Goal: Task Accomplishment & Management: Complete application form

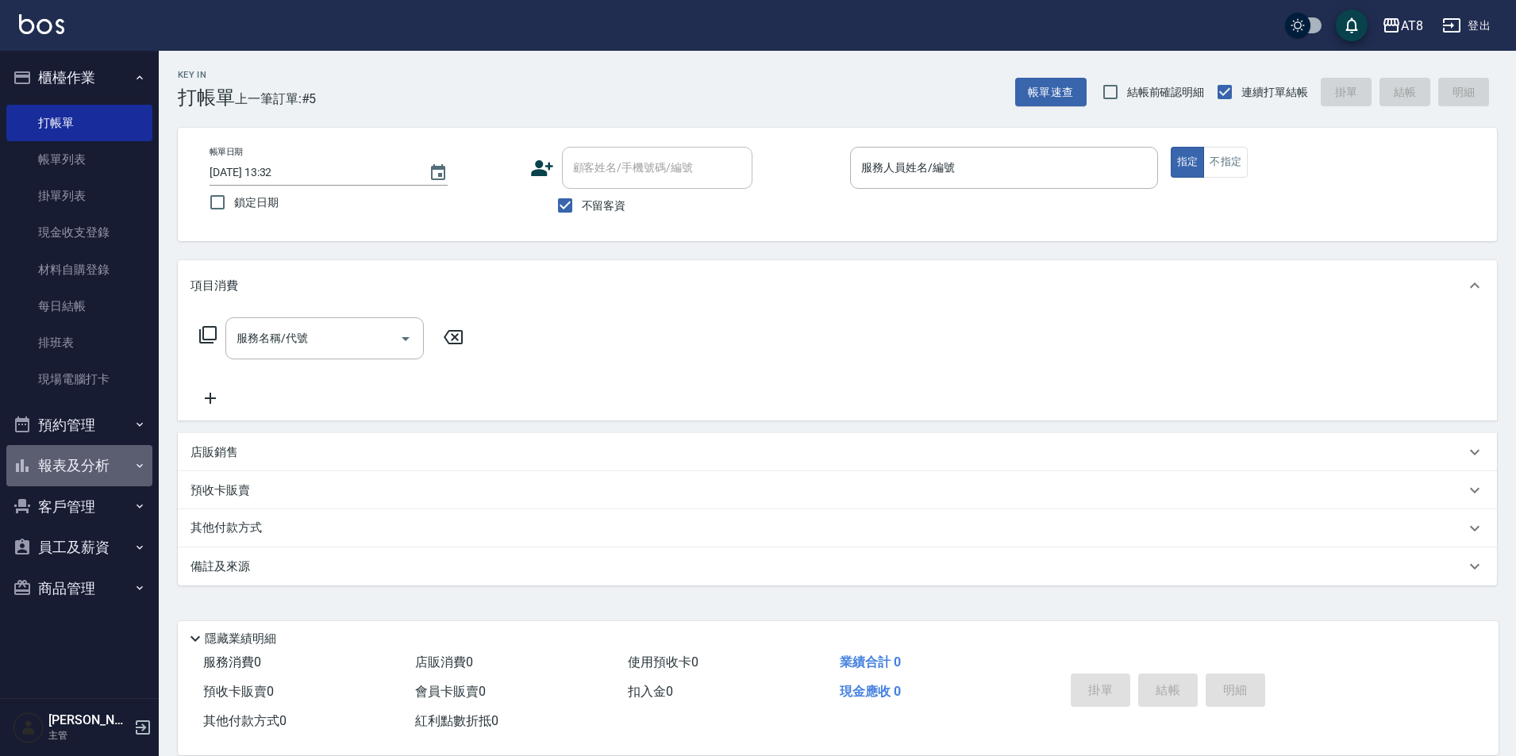
click at [68, 455] on button "報表及分析" at bounding box center [79, 465] width 146 height 41
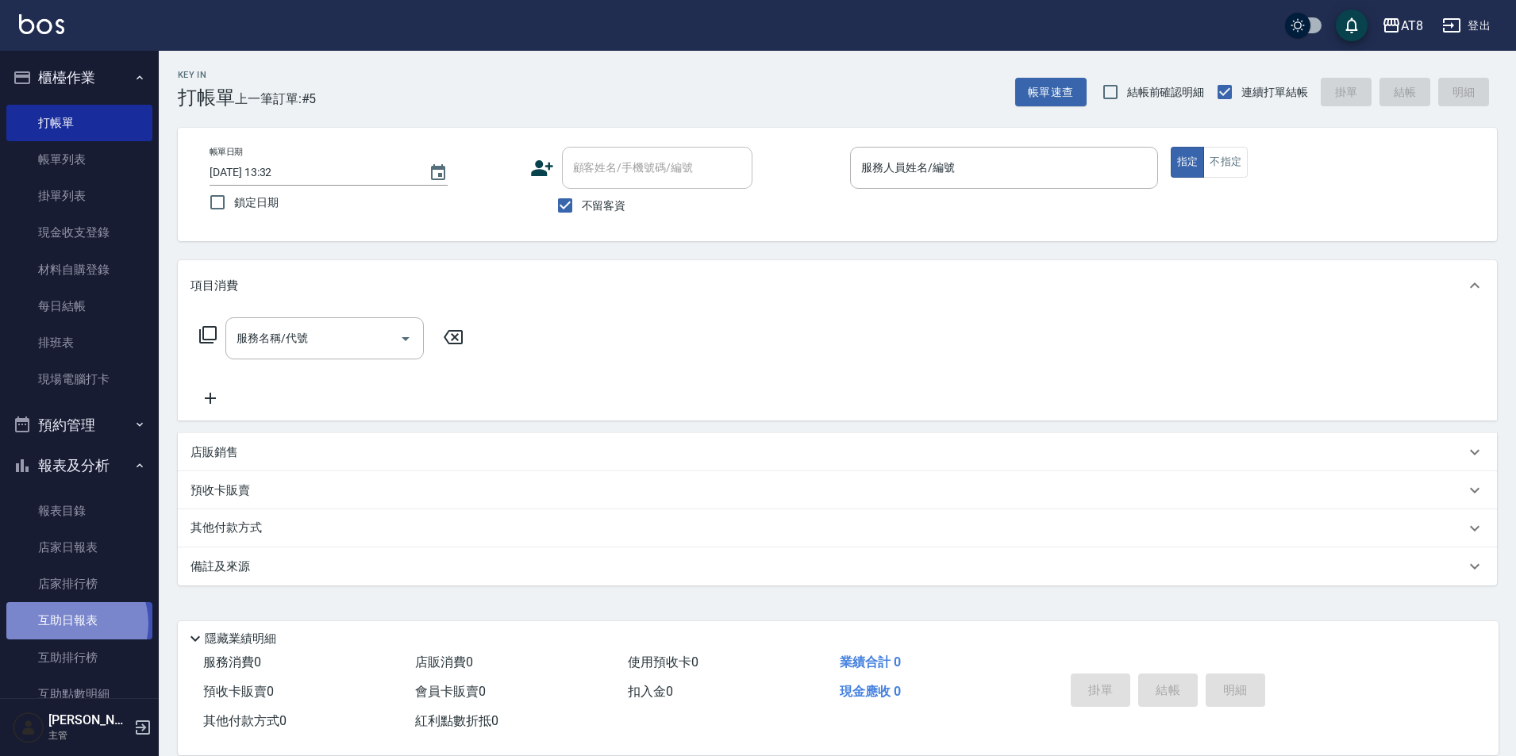
click at [69, 624] on link "互助日報表" at bounding box center [79, 620] width 146 height 37
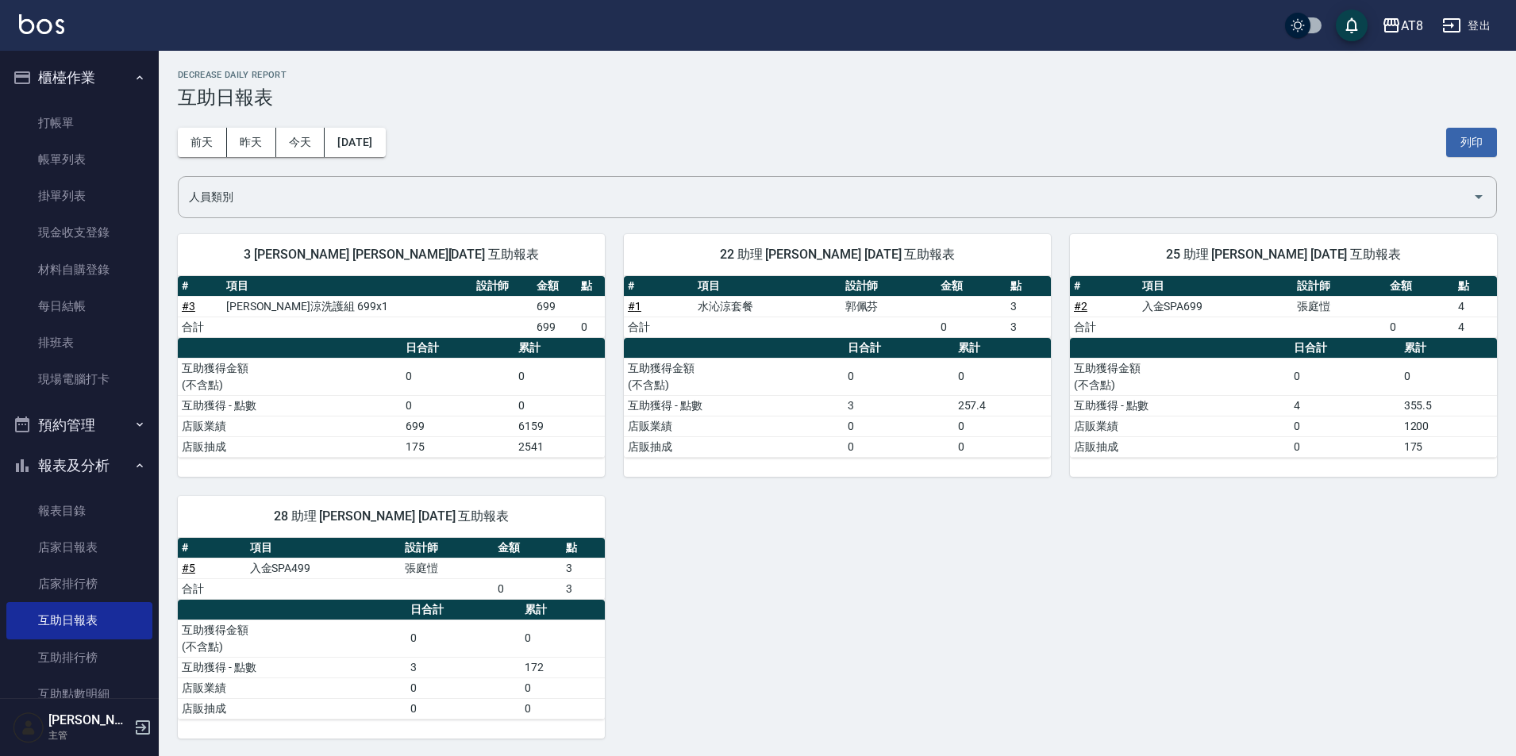
scroll to position [2, 0]
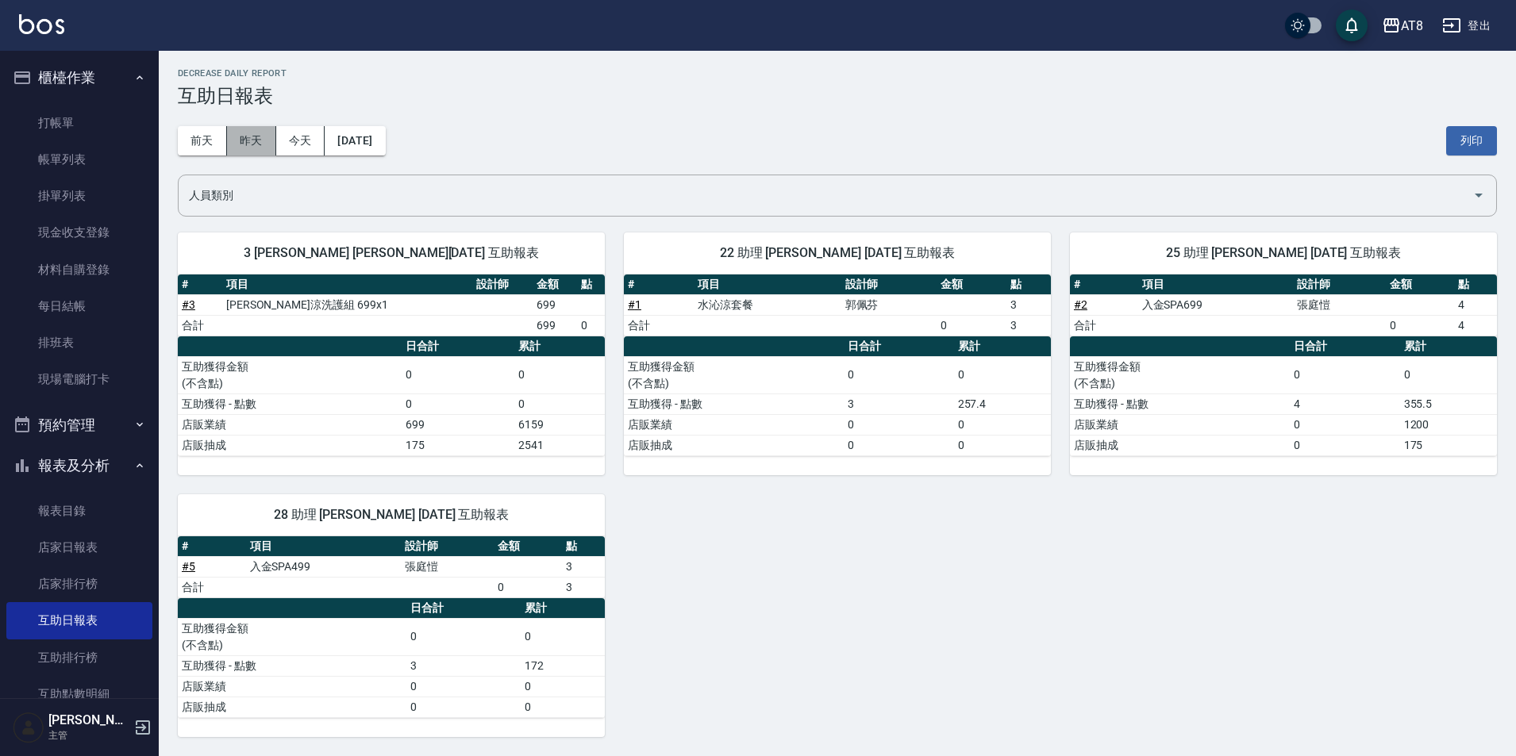
click at [251, 147] on button "昨天" at bounding box center [251, 140] width 49 height 29
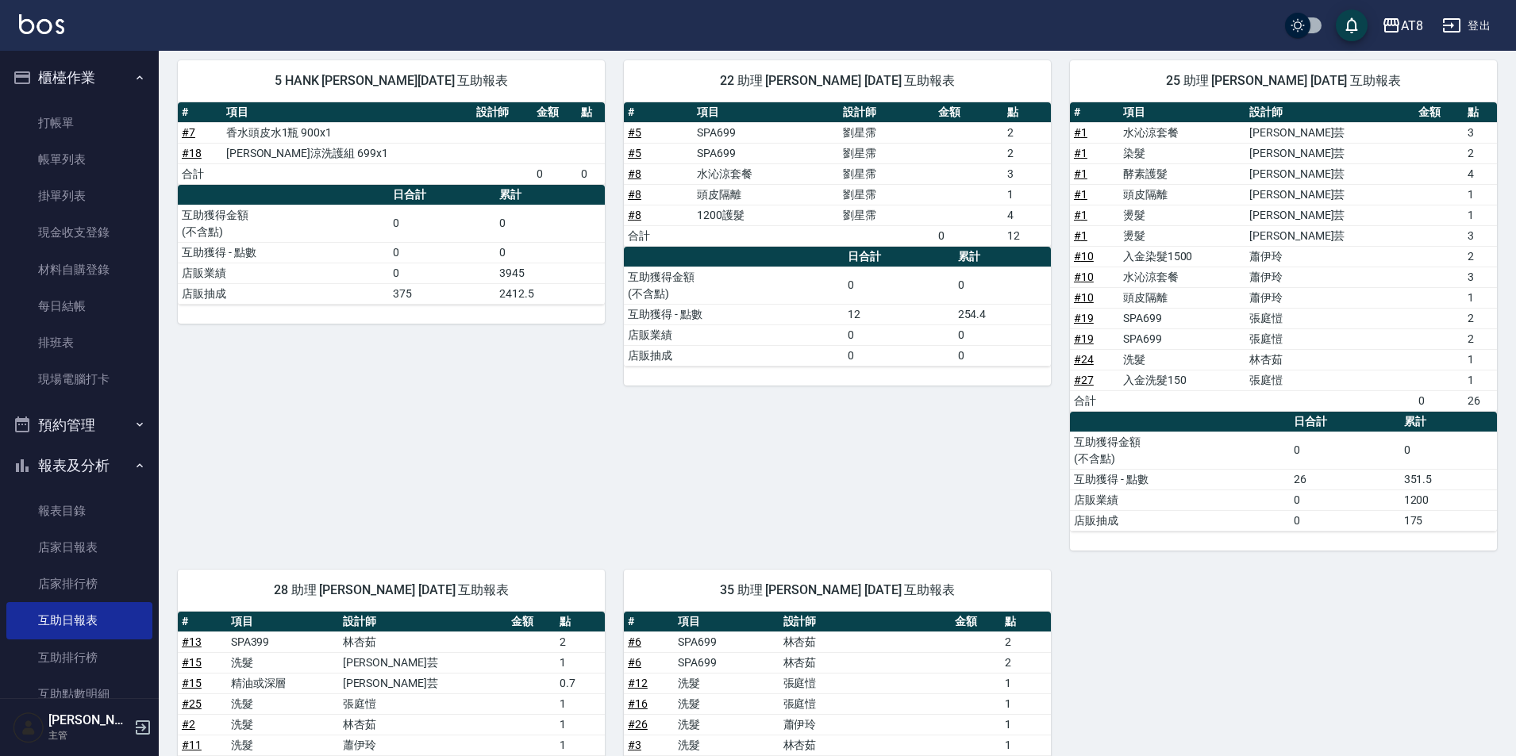
scroll to position [125, 0]
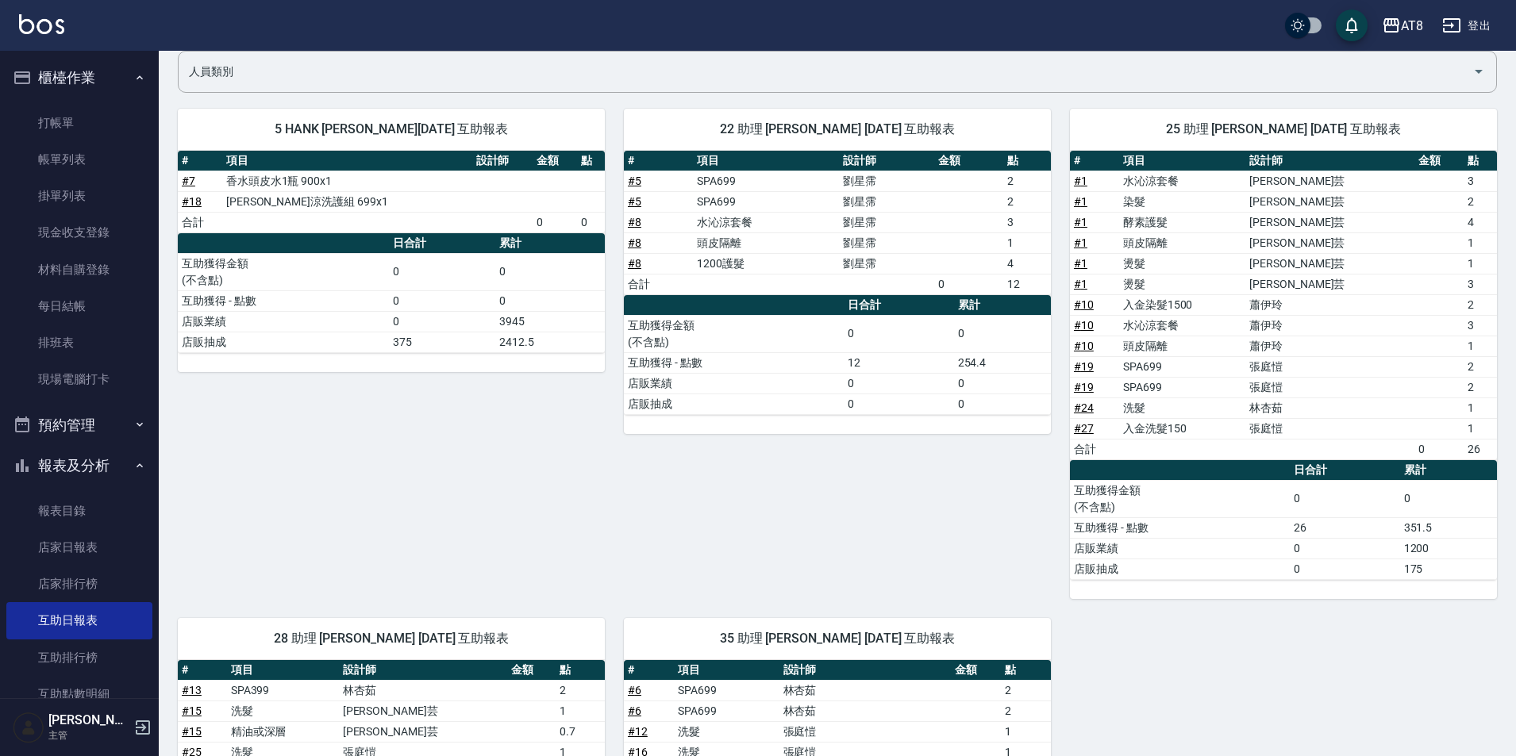
click at [10, 23] on div "AT8 登出" at bounding box center [758, 25] width 1516 height 51
click at [37, 21] on img at bounding box center [41, 24] width 45 height 20
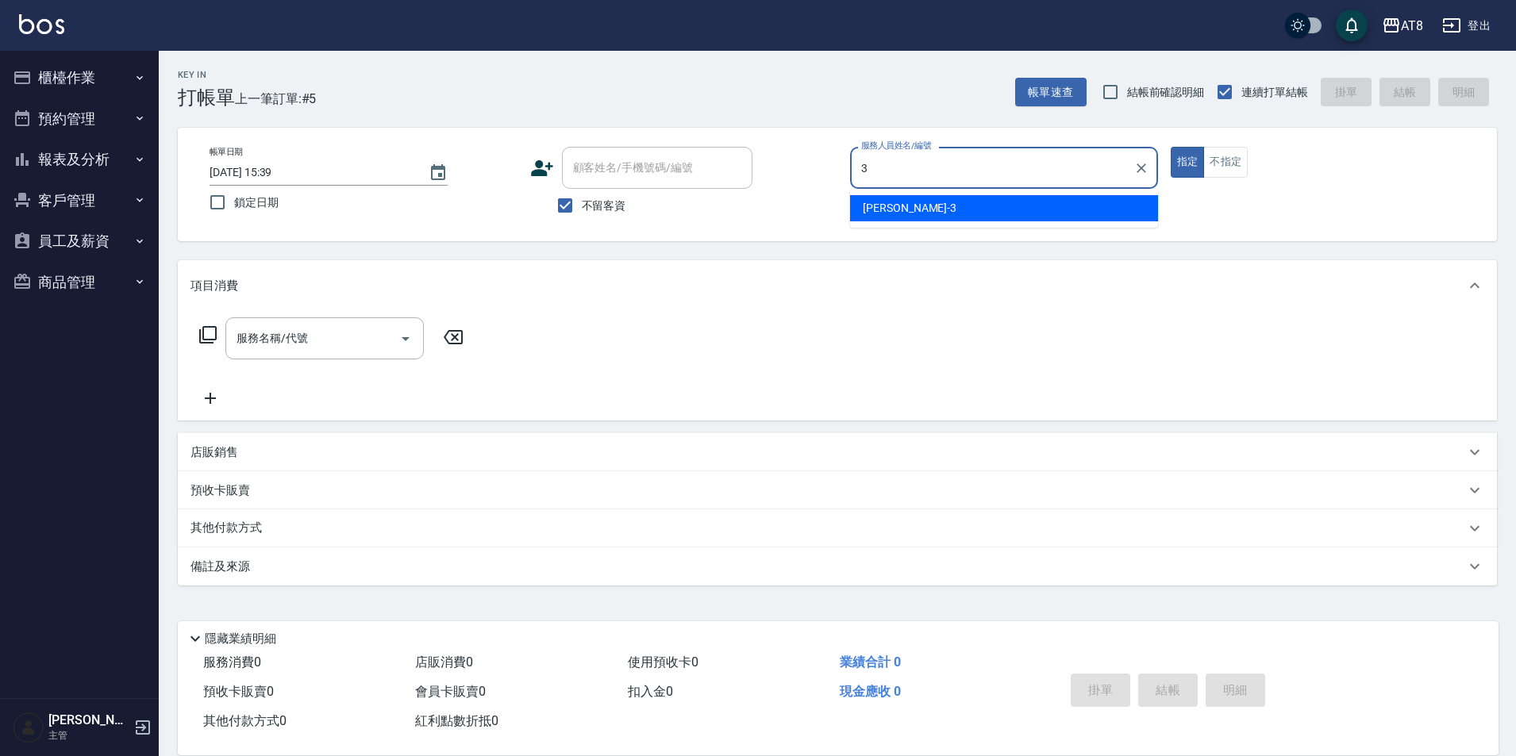
type input "[PERSON_NAME]-3"
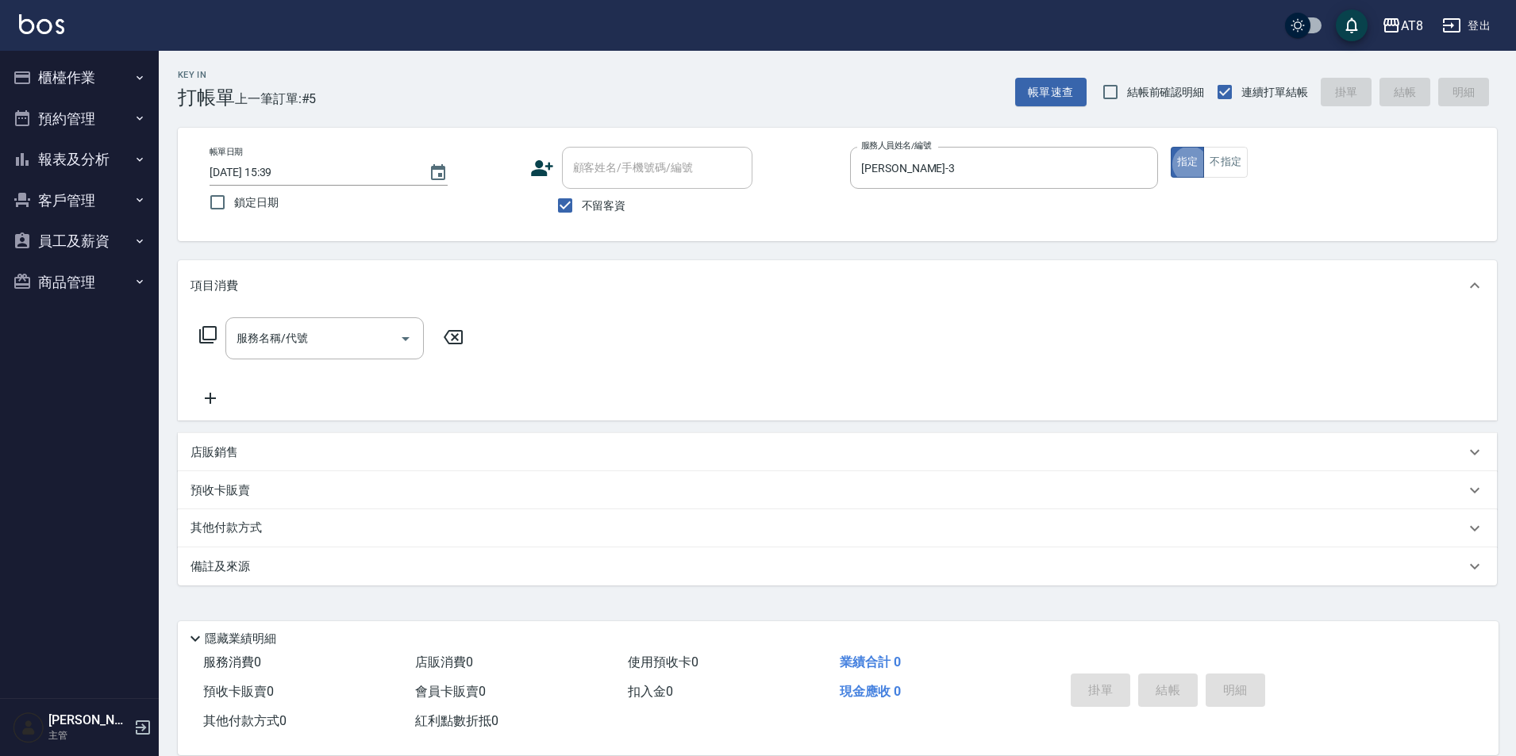
type button "true"
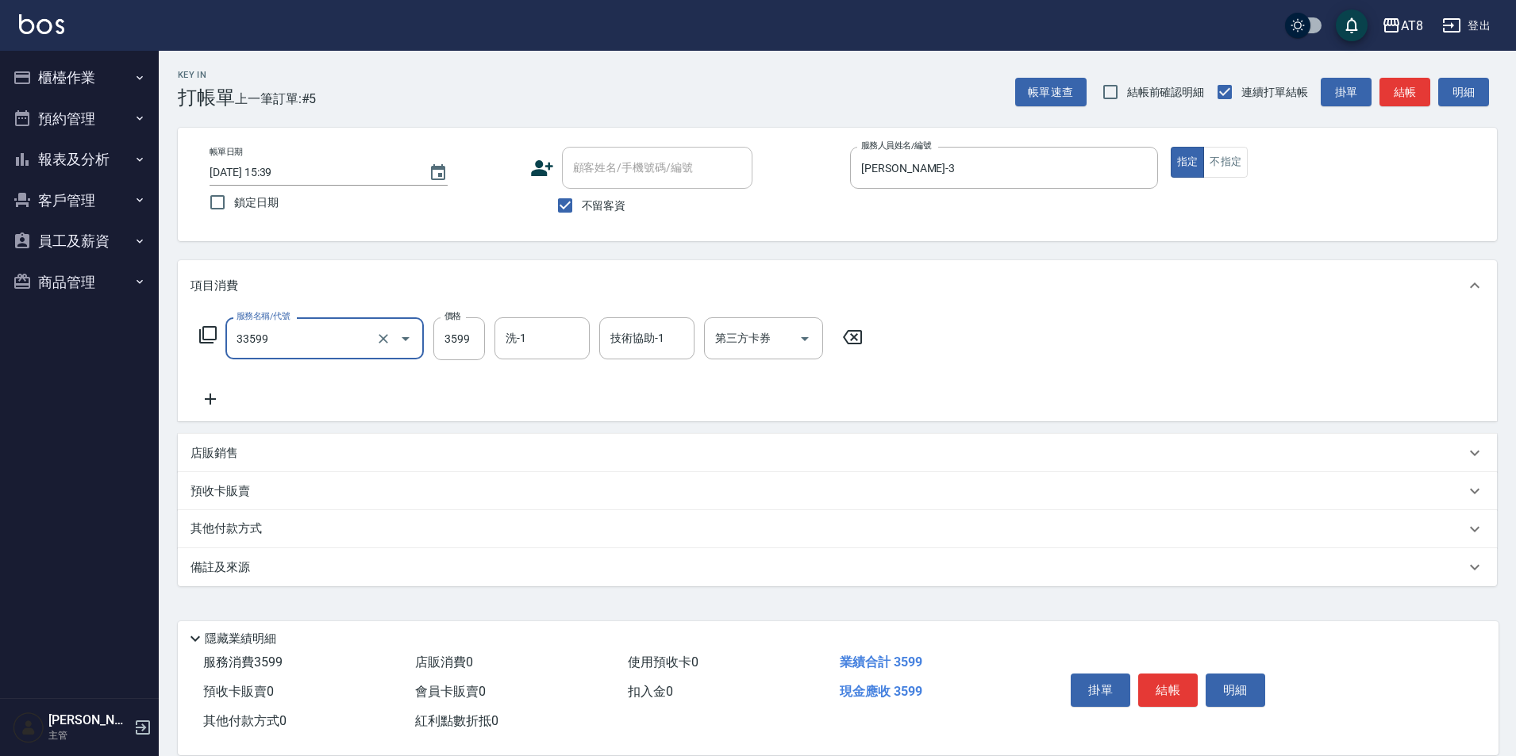
type input "調配燙(33599)"
click at [1179, 675] on button "結帳" at bounding box center [1168, 690] width 60 height 33
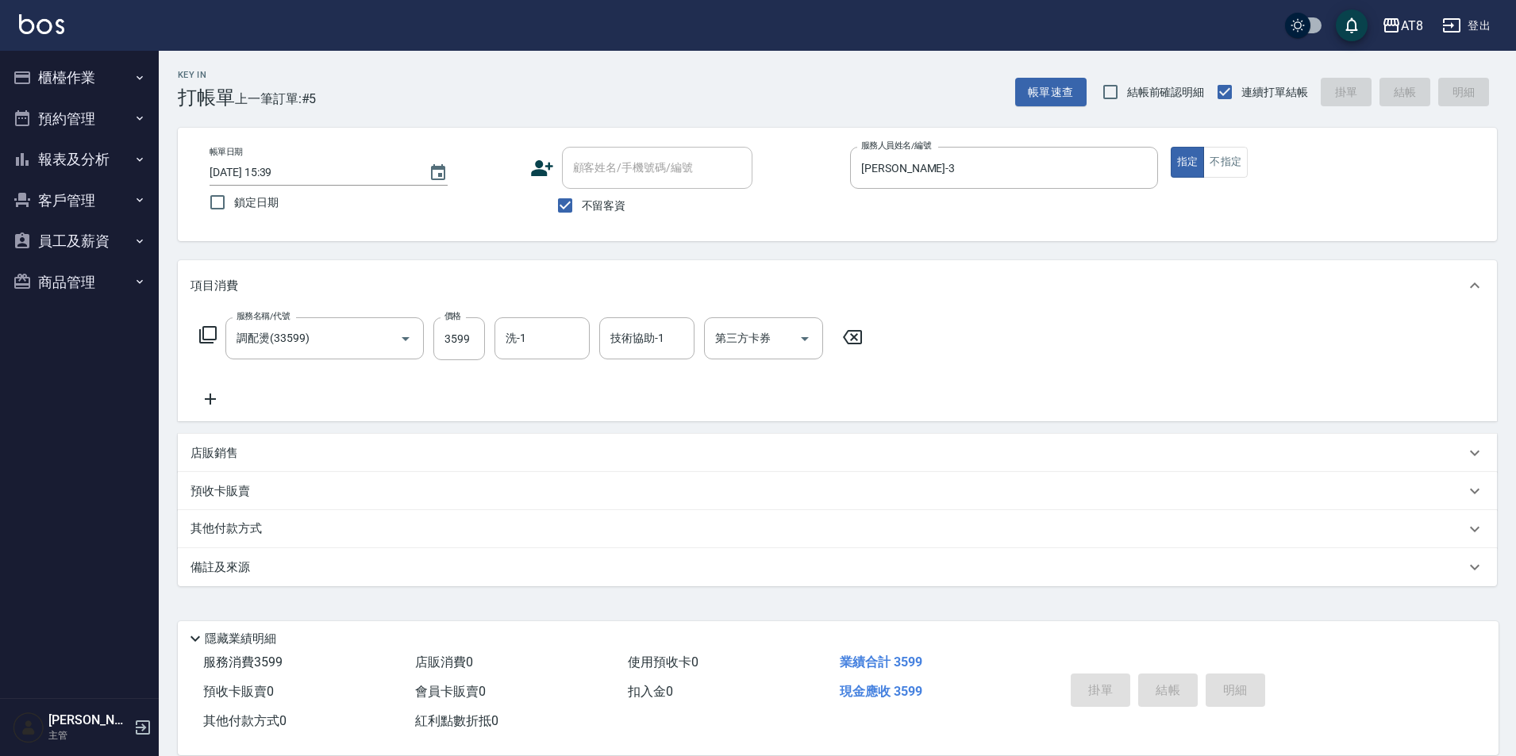
type input "[DATE] 16:21"
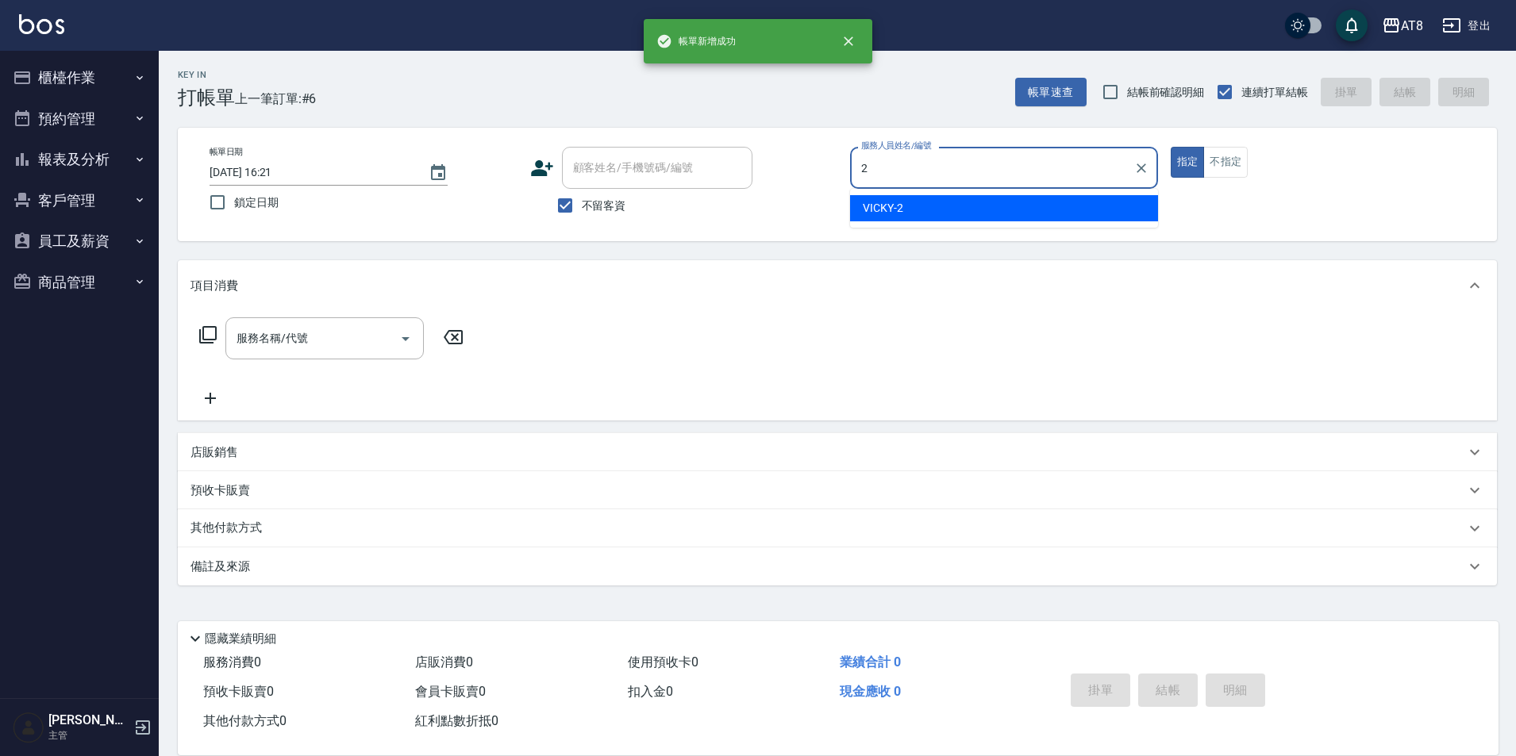
type input "VICKY-2"
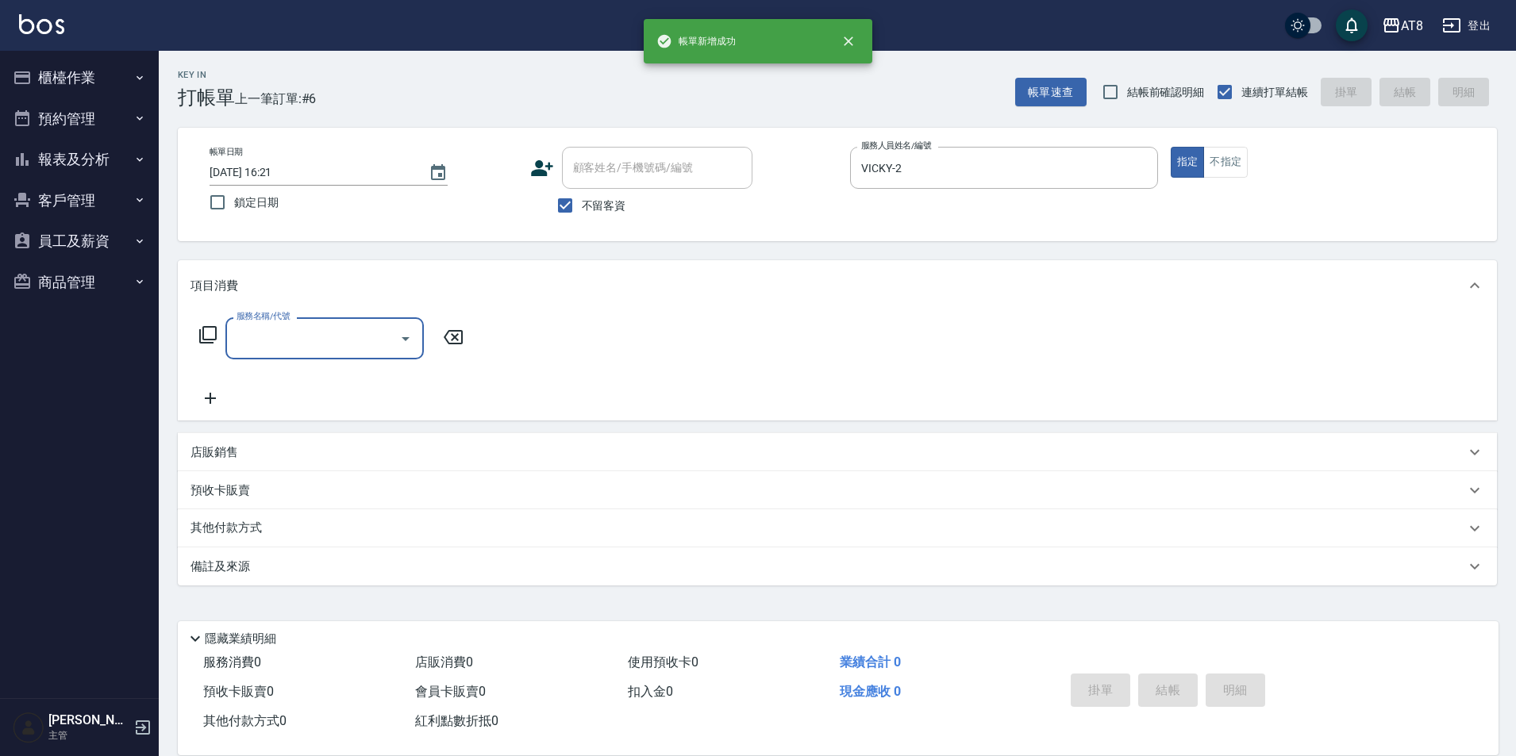
type input "6"
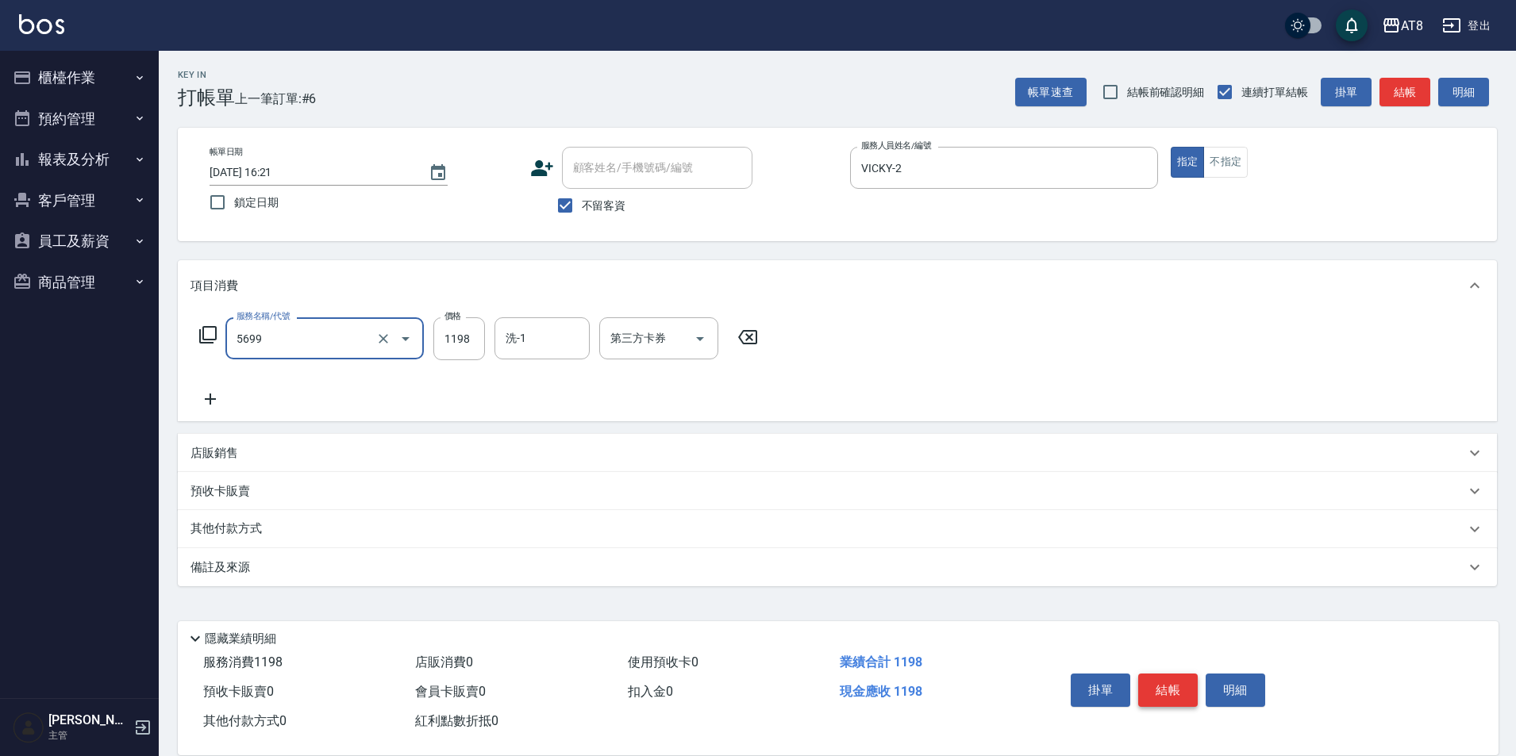
type input "水沁涼套餐(5699)"
type input "1098"
type input "助理-22"
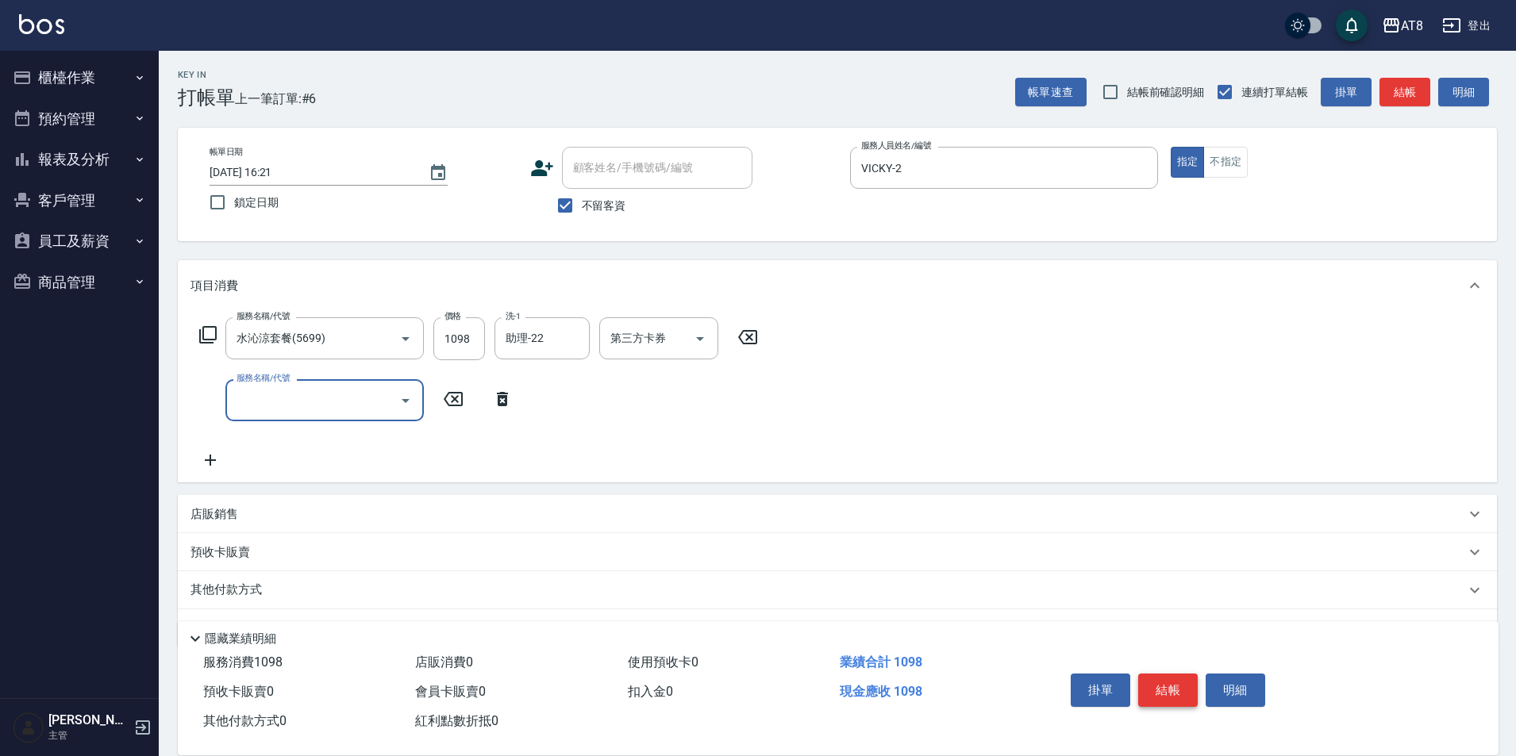
type input "8"
type input "入金護髮.隔離300(50300)"
type input "200"
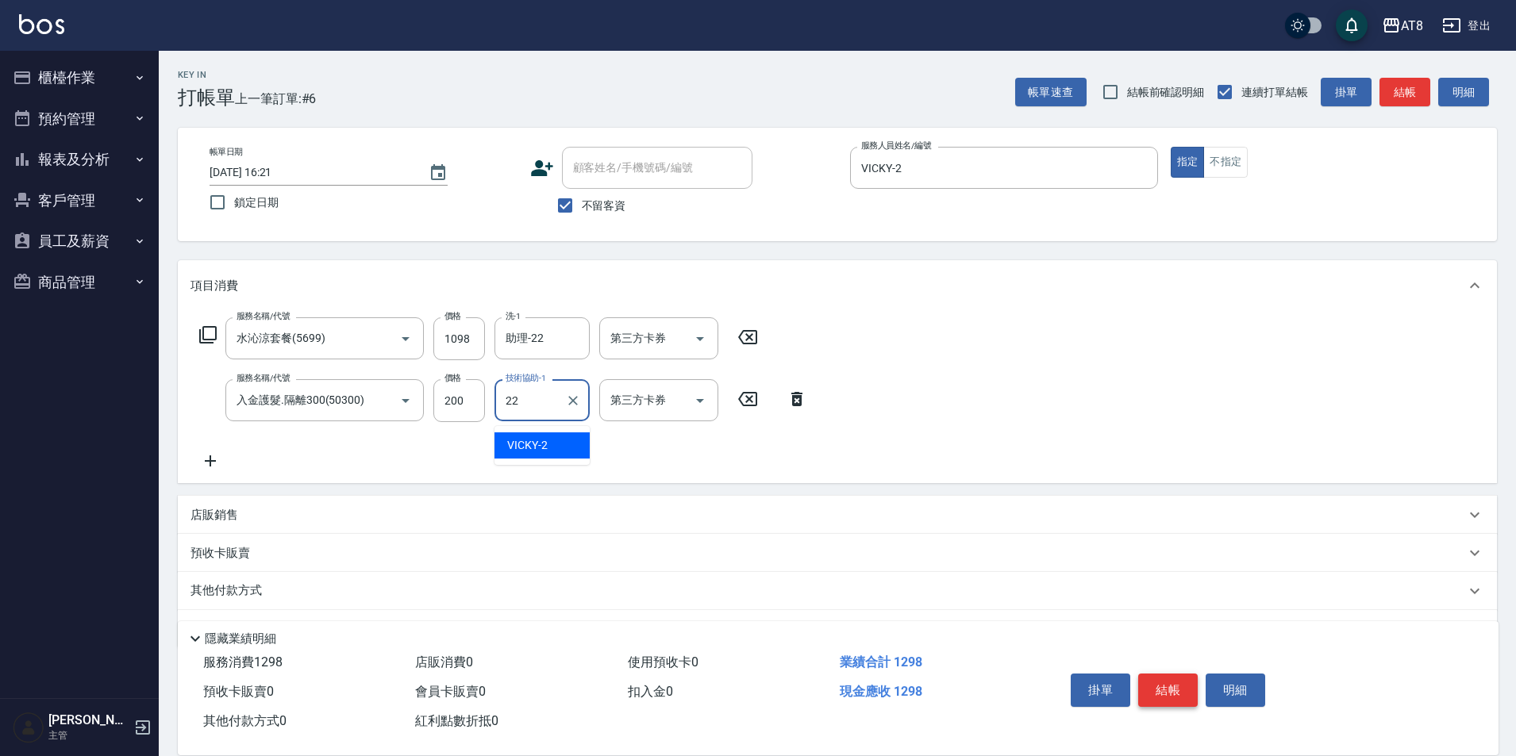
type input "助理-22"
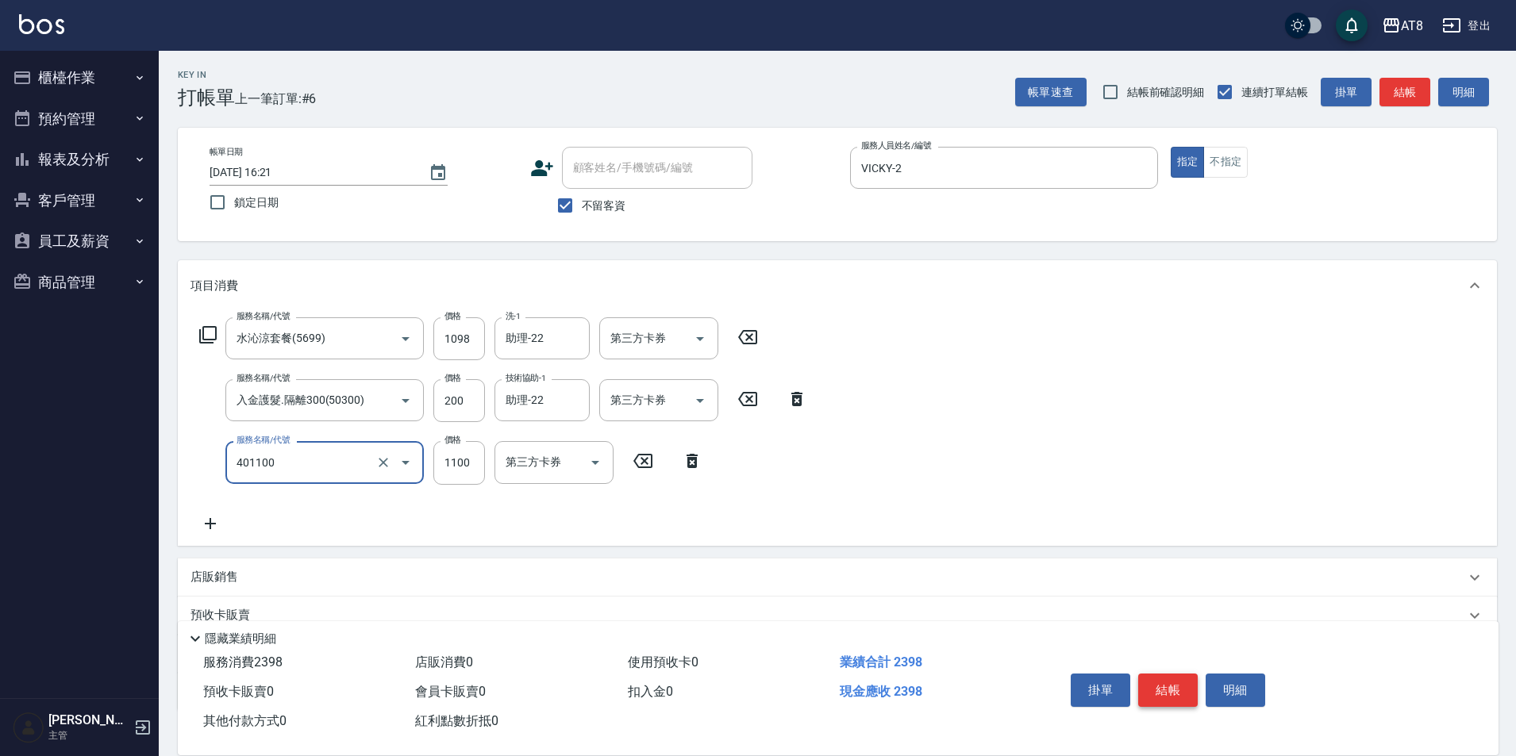
type input "入金染髮1100(401100)"
type input "1200"
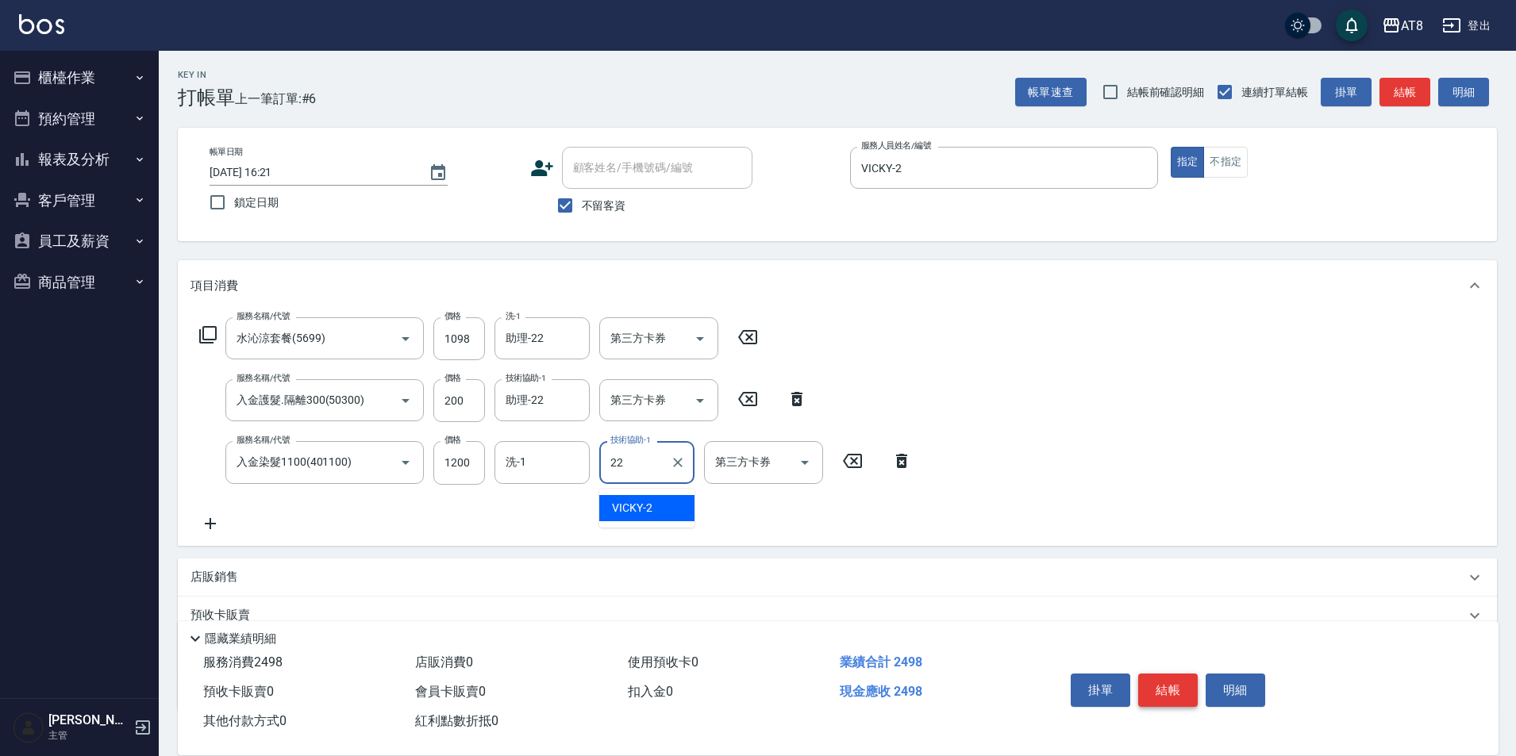
type input "助理-22"
click at [697, 348] on icon "Open" at bounding box center [699, 338] width 19 height 19
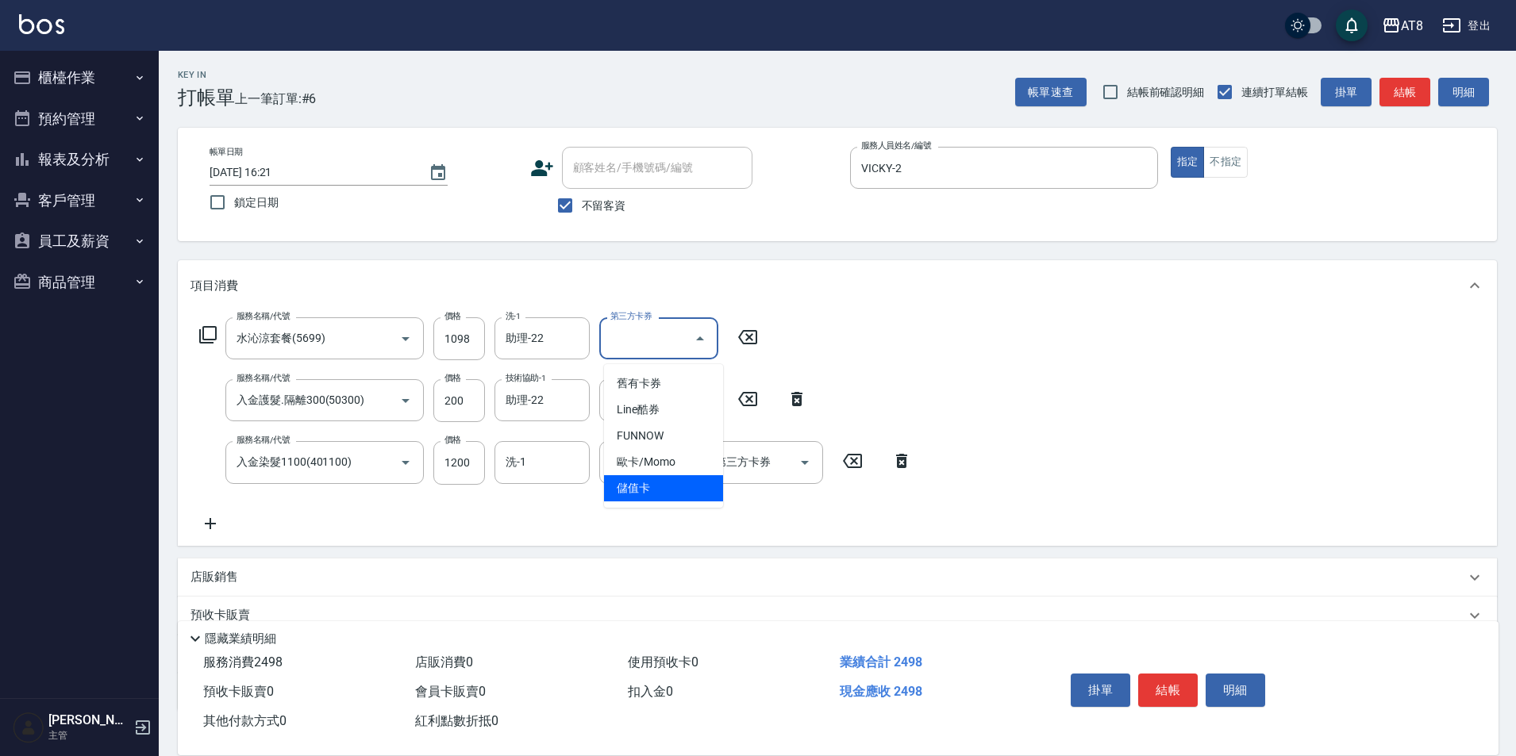
click at [682, 482] on span "儲值卡" at bounding box center [663, 488] width 119 height 26
type input "儲值卡"
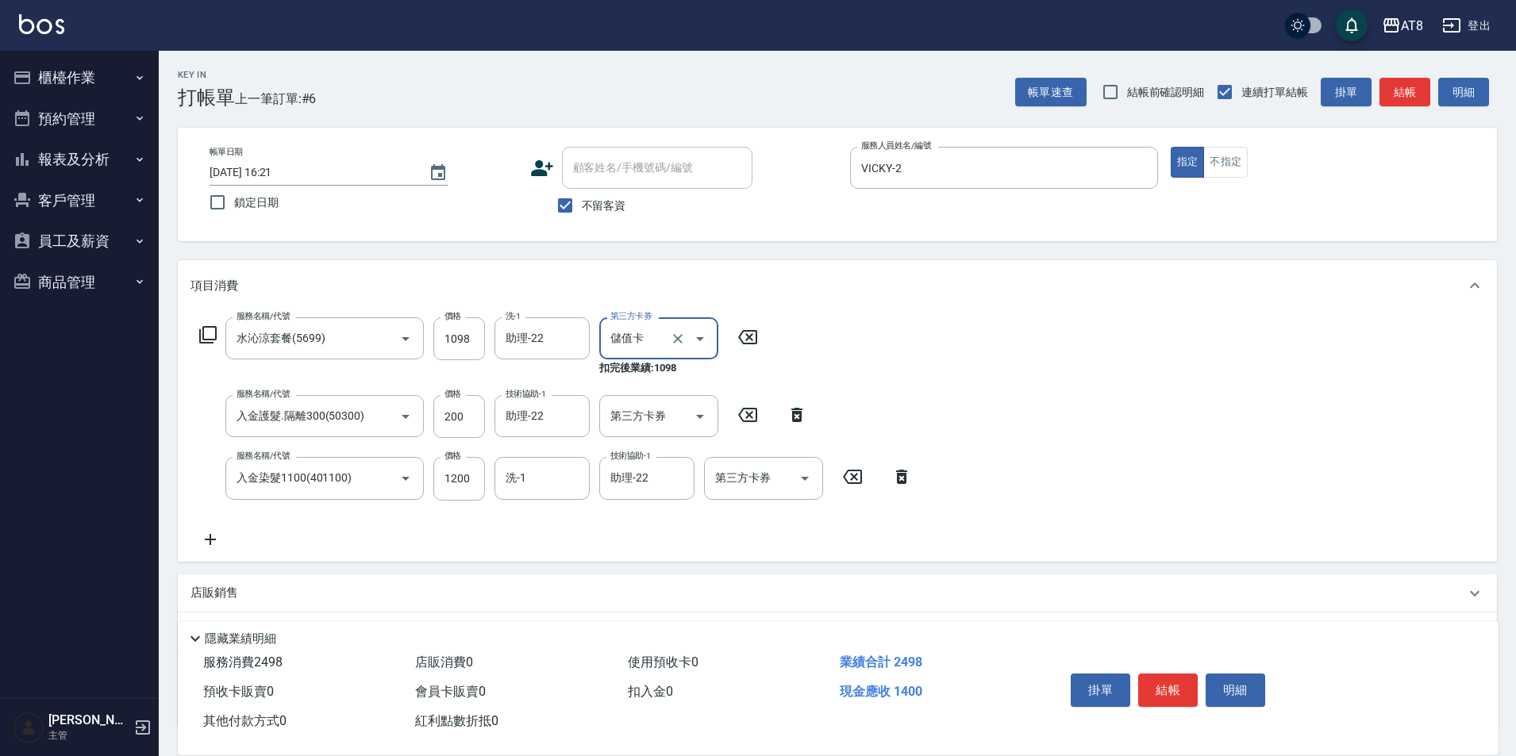
click at [724, 410] on div "第三方卡券 第三方卡券" at bounding box center [663, 416] width 129 height 43
click at [701, 413] on icon "Open" at bounding box center [699, 416] width 19 height 19
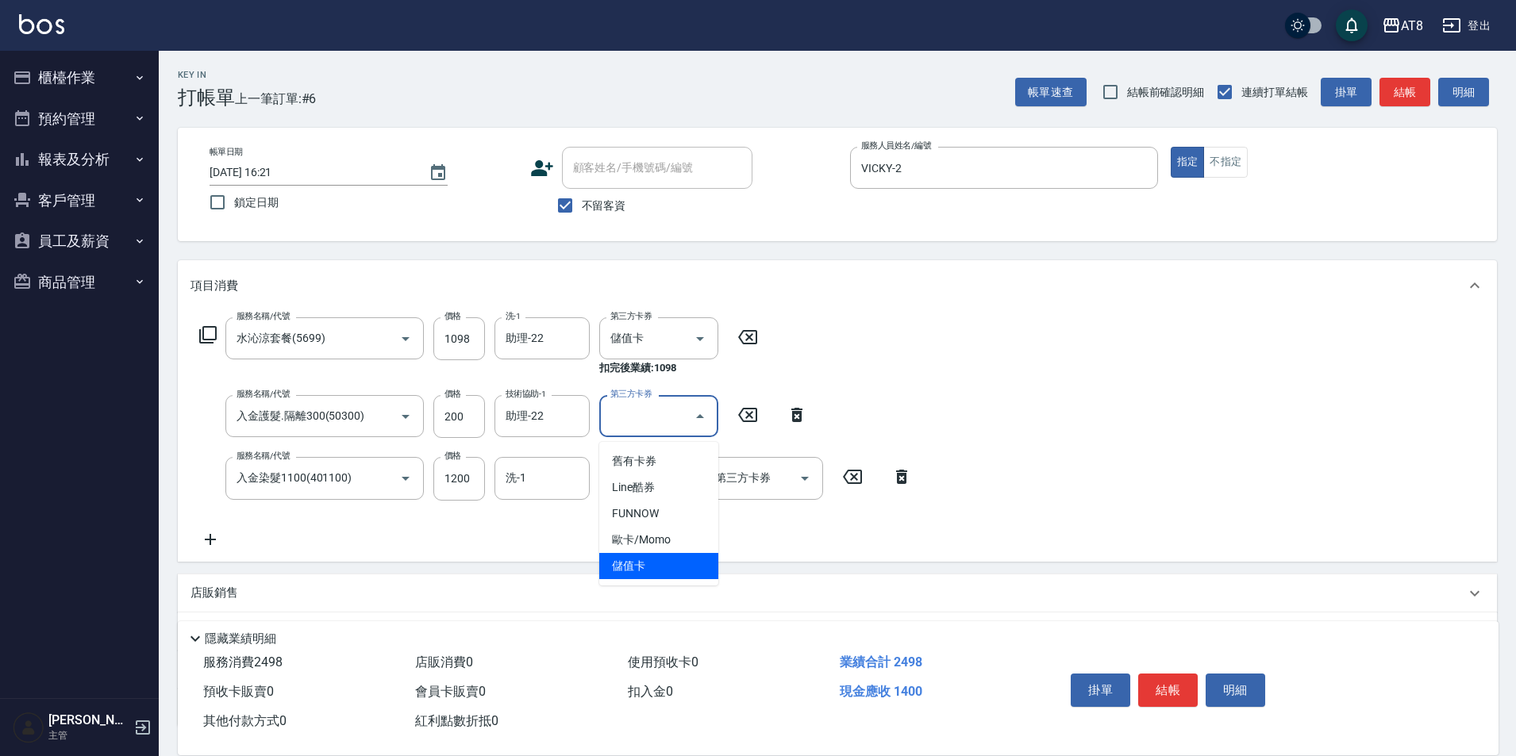
click at [666, 576] on span "儲值卡" at bounding box center [658, 566] width 119 height 26
type input "儲值卡"
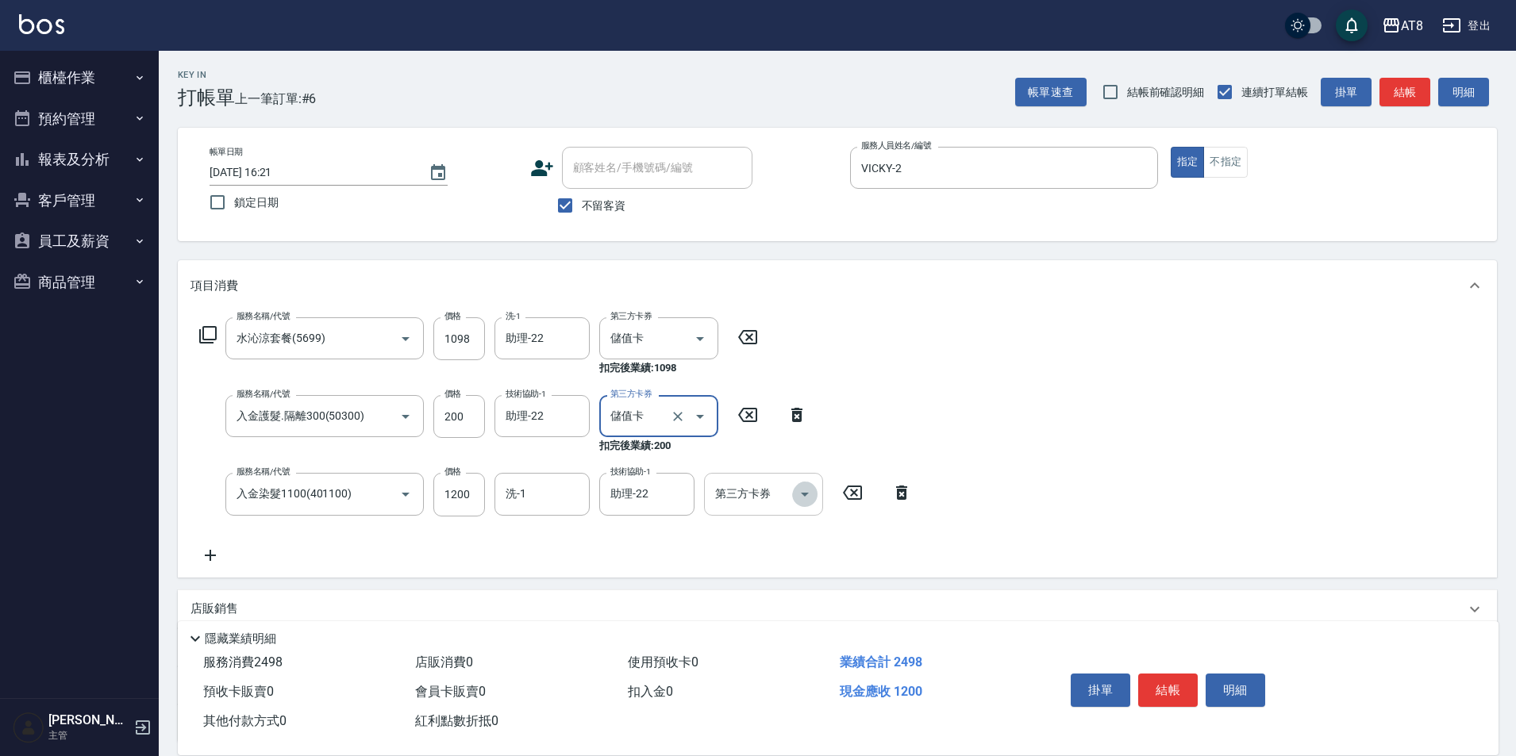
click at [803, 504] on icon "Open" at bounding box center [804, 494] width 19 height 19
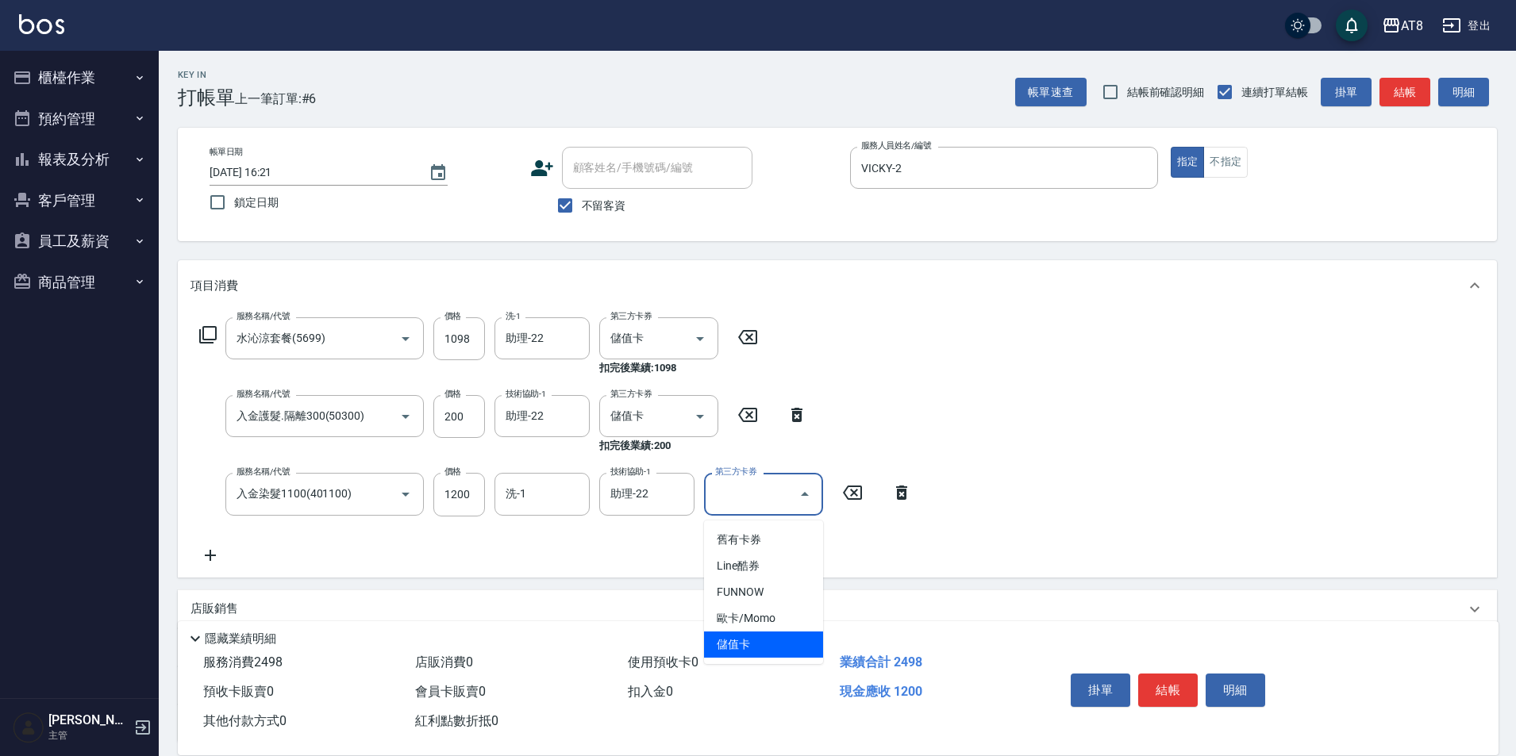
click at [776, 644] on span "儲值卡" at bounding box center [763, 645] width 119 height 26
type input "儲值卡"
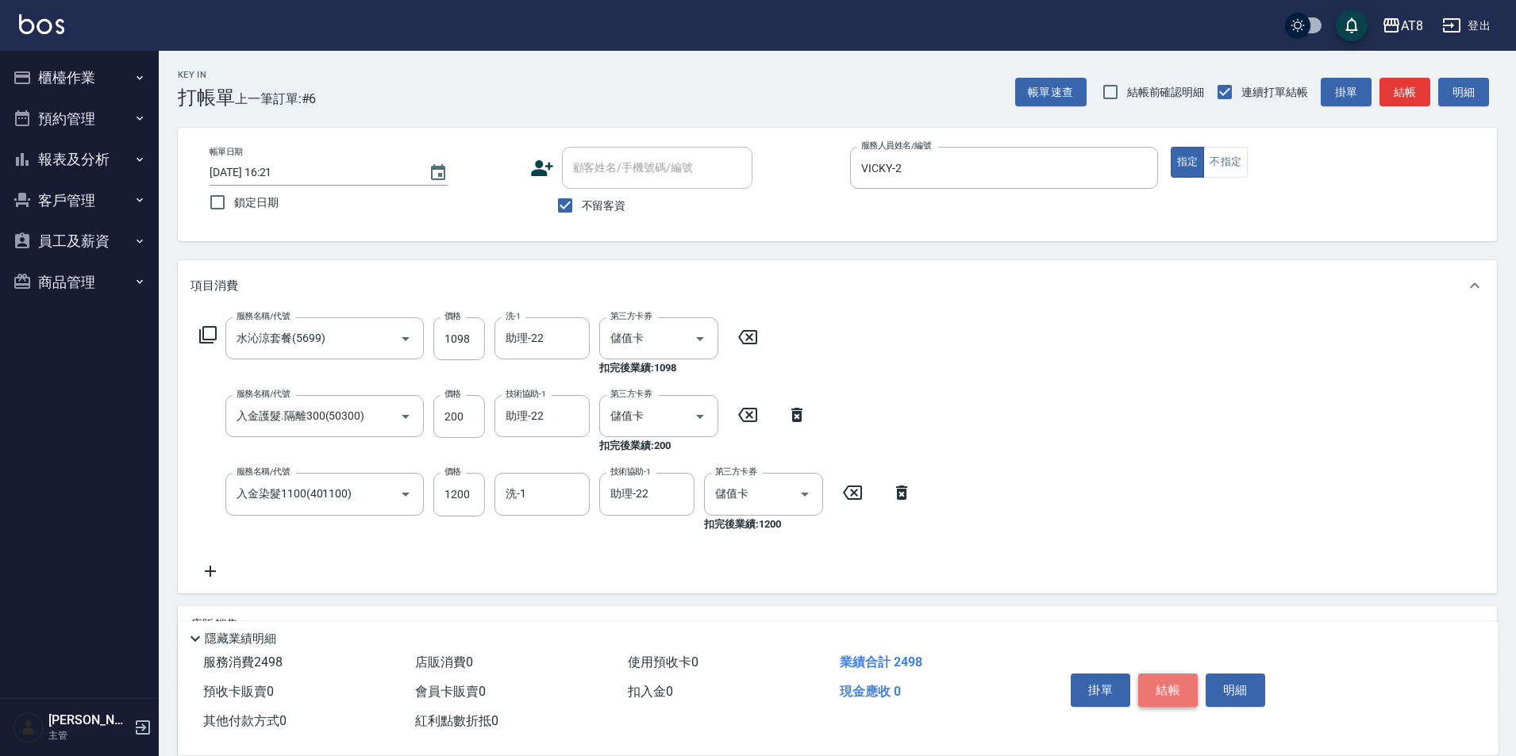
click at [1192, 674] on button "結帳" at bounding box center [1168, 690] width 60 height 33
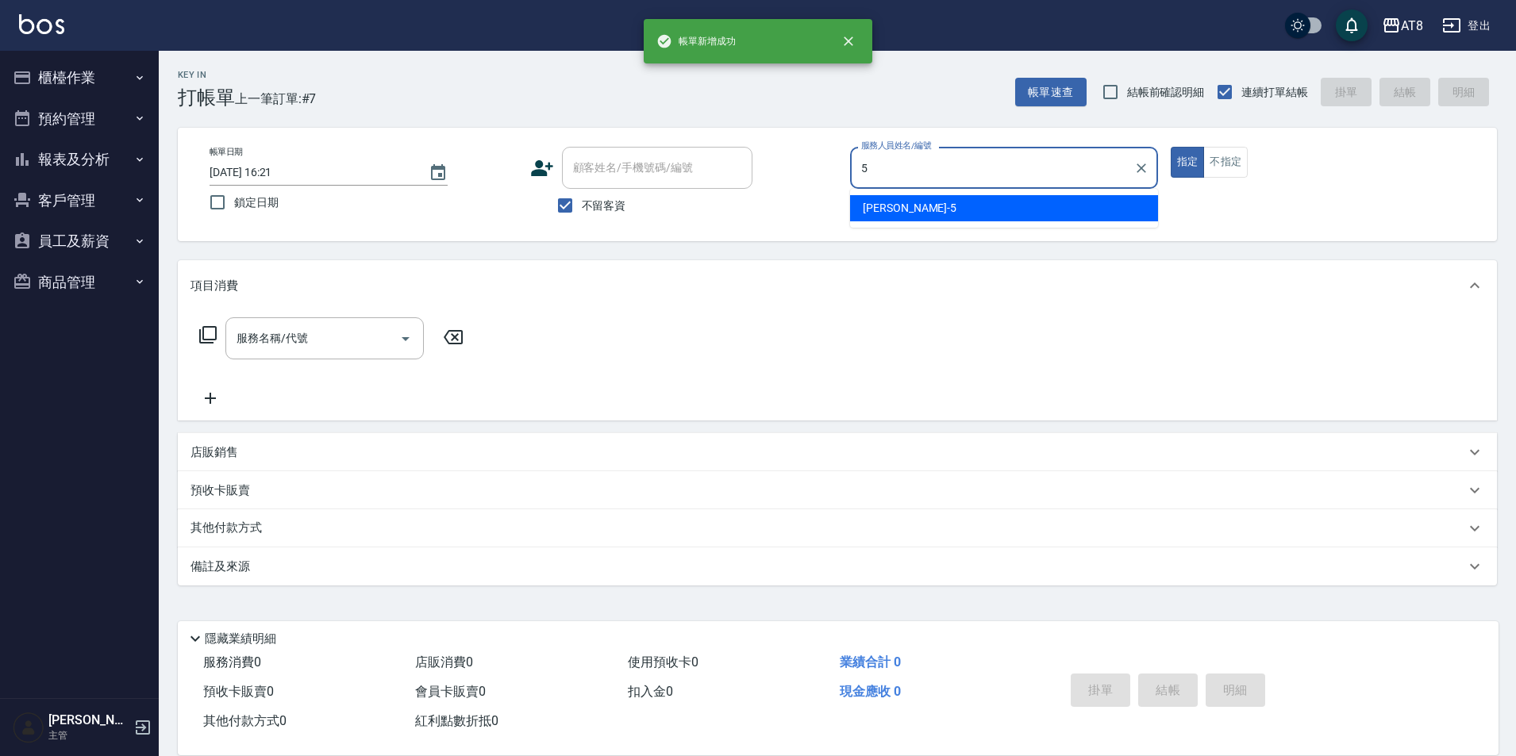
type input "HANK-5"
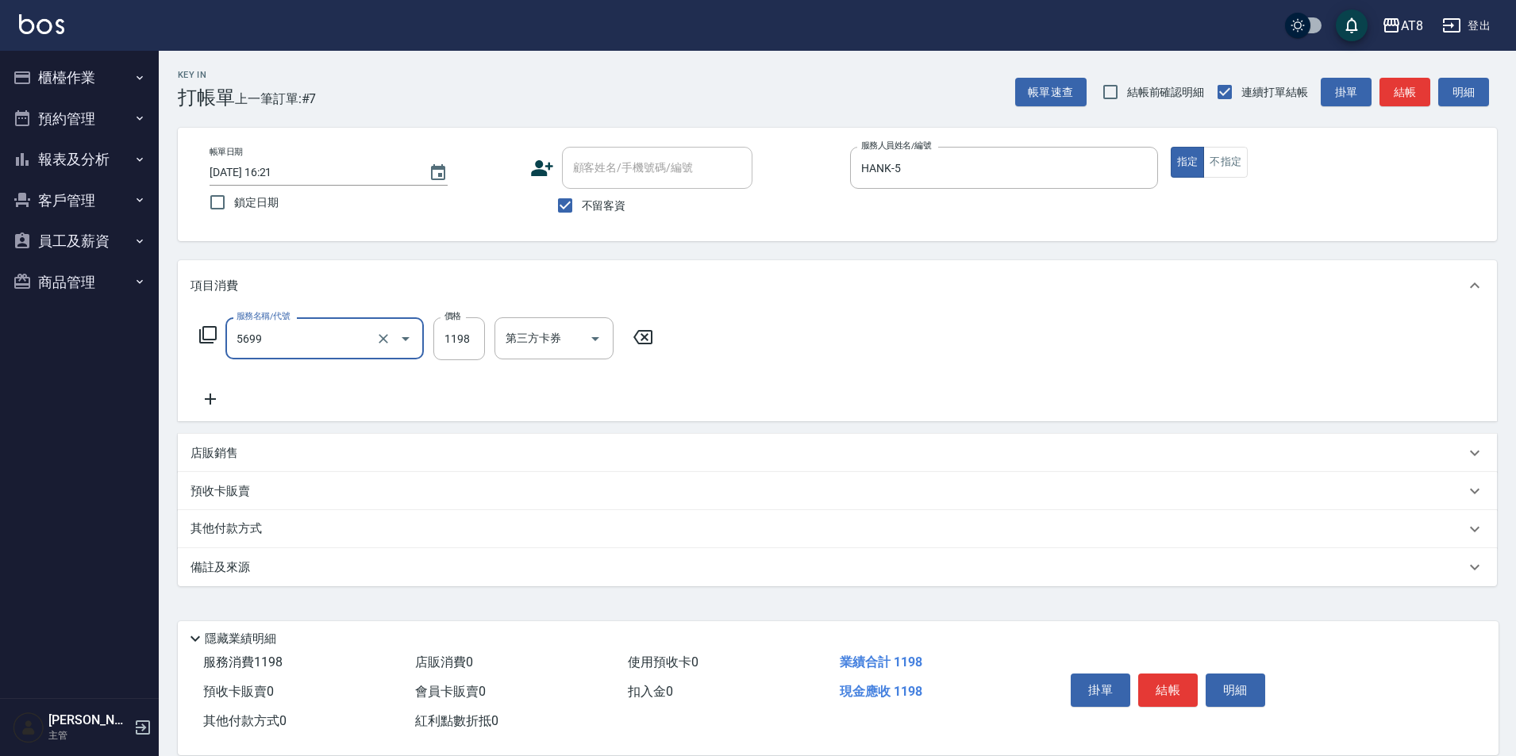
type input "水沁涼套餐(5699)"
type input "1098"
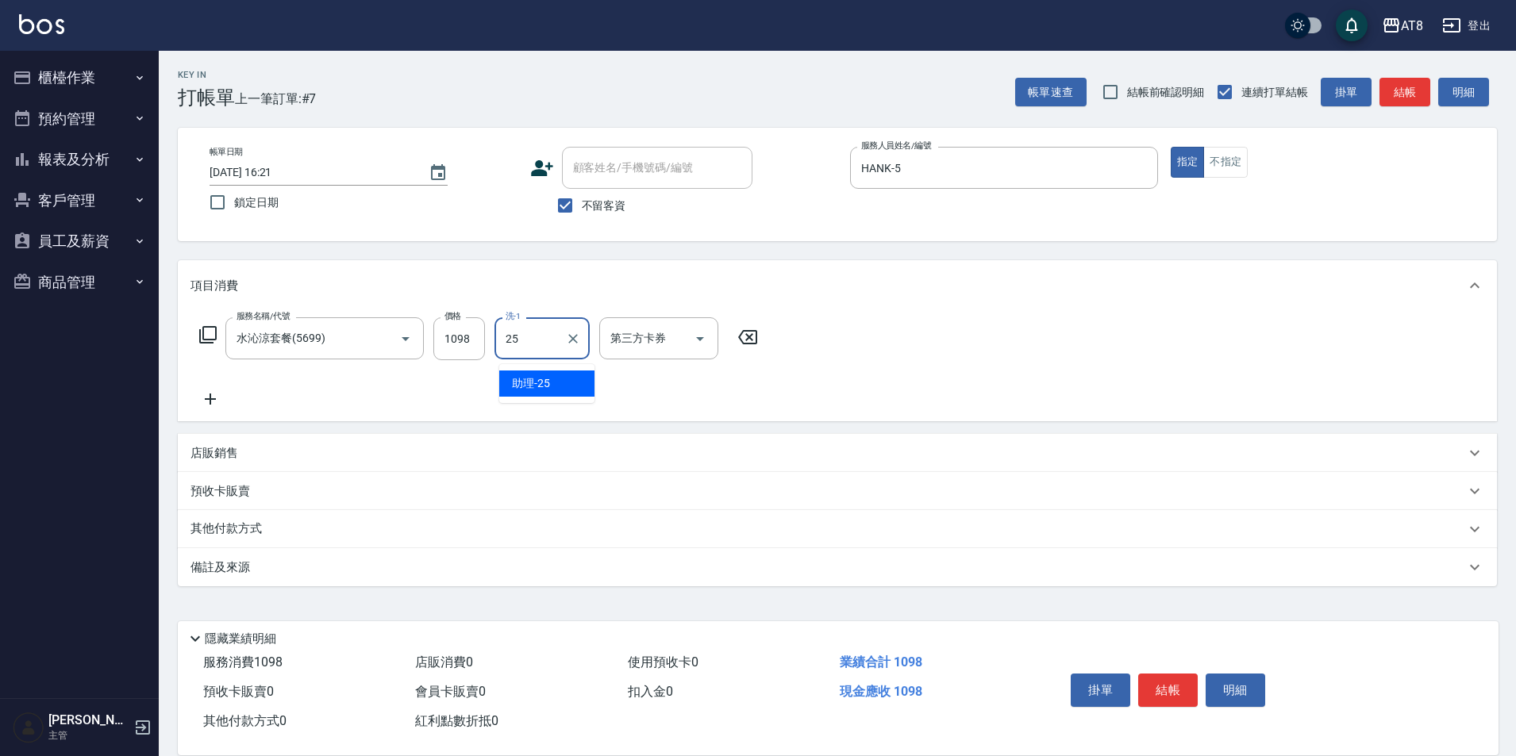
type input "助理-25"
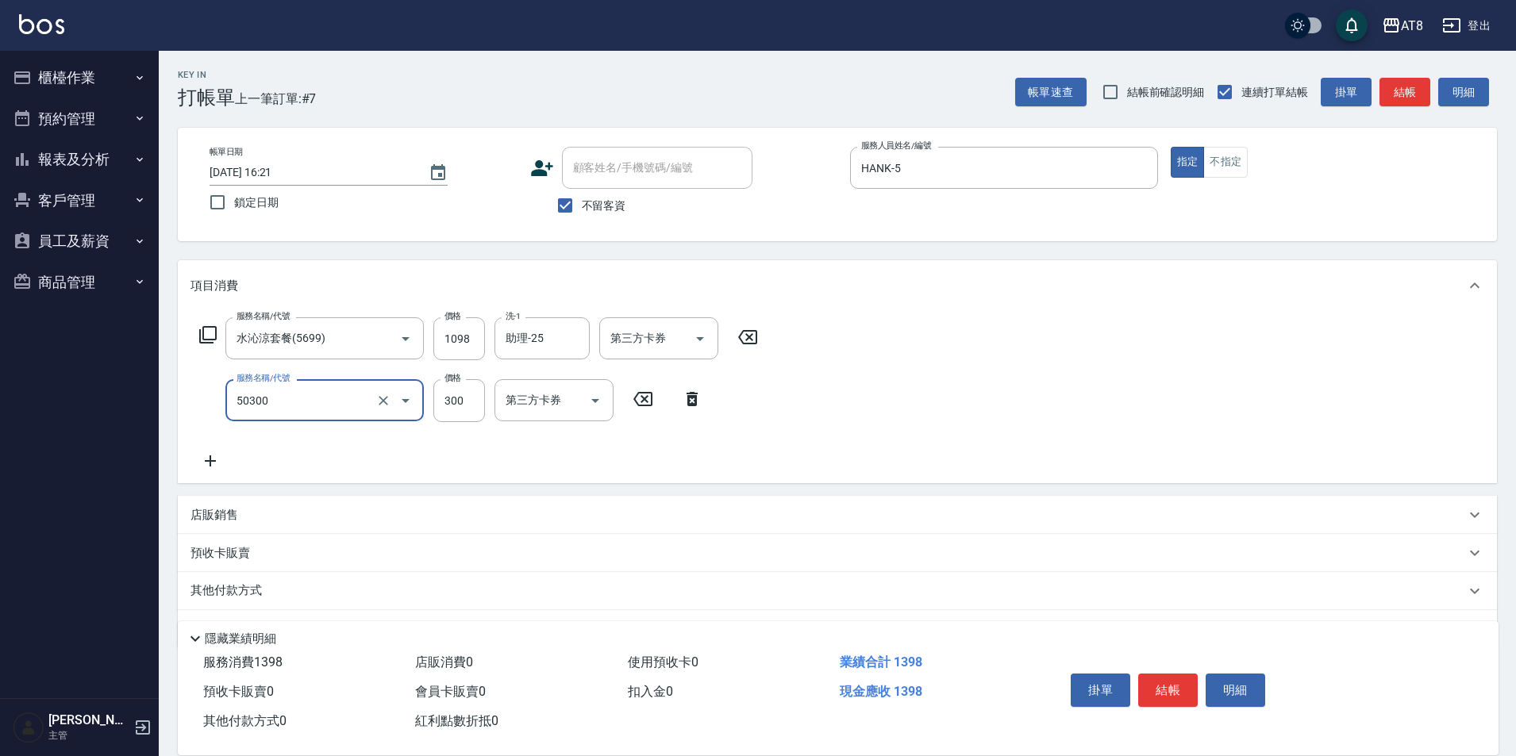
type input "入金護髮.隔離300(50300)"
type input "200"
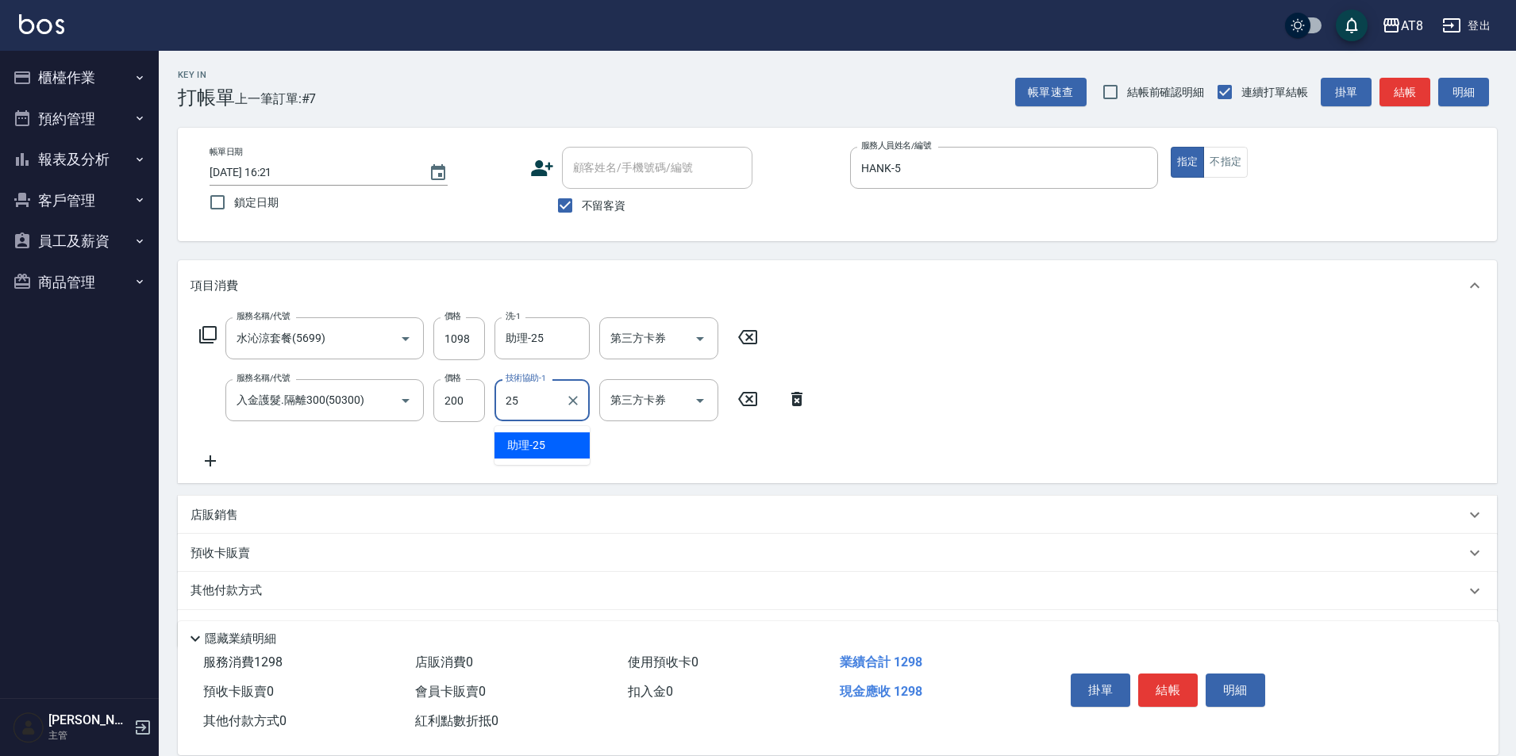
type input "助理-25"
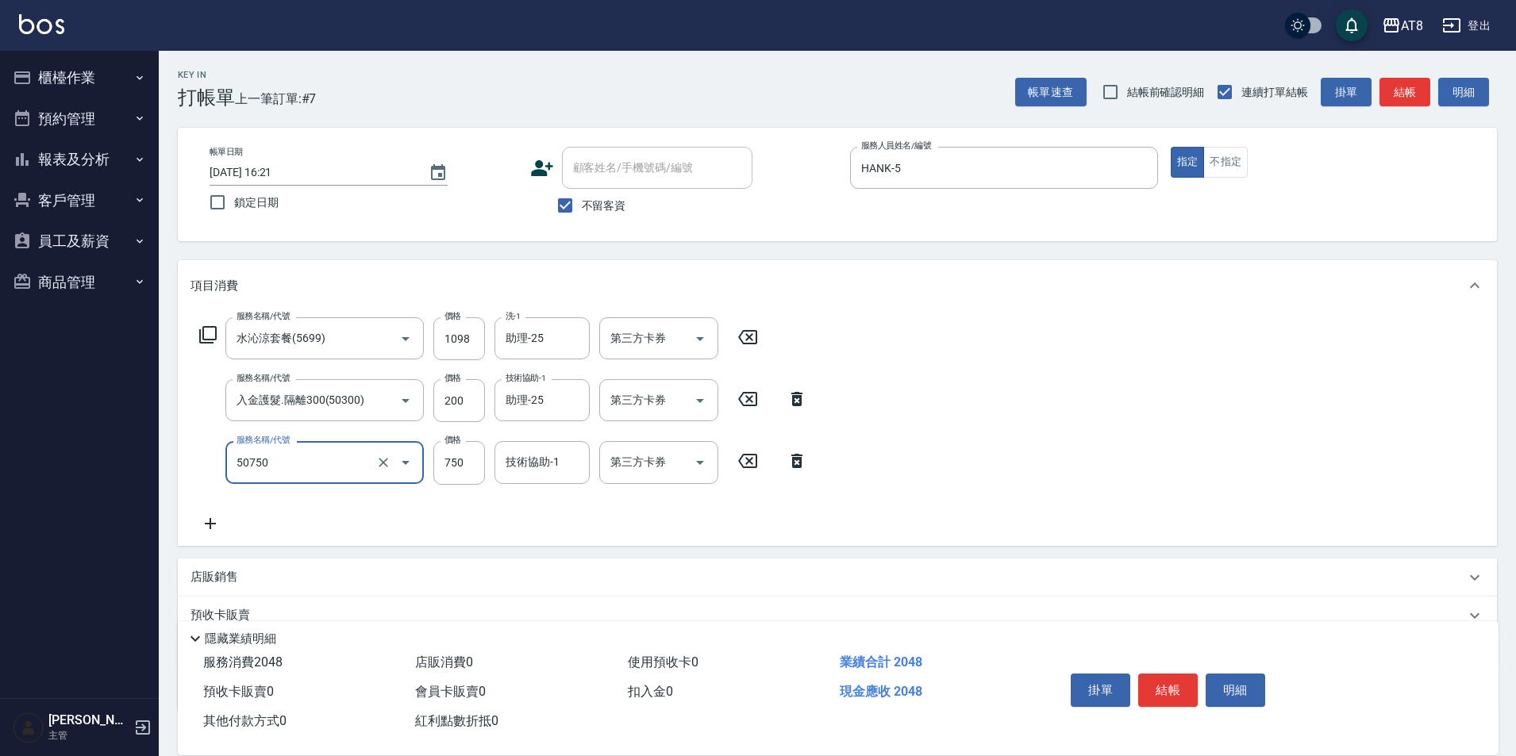
type input "入金護髮750(50750)"
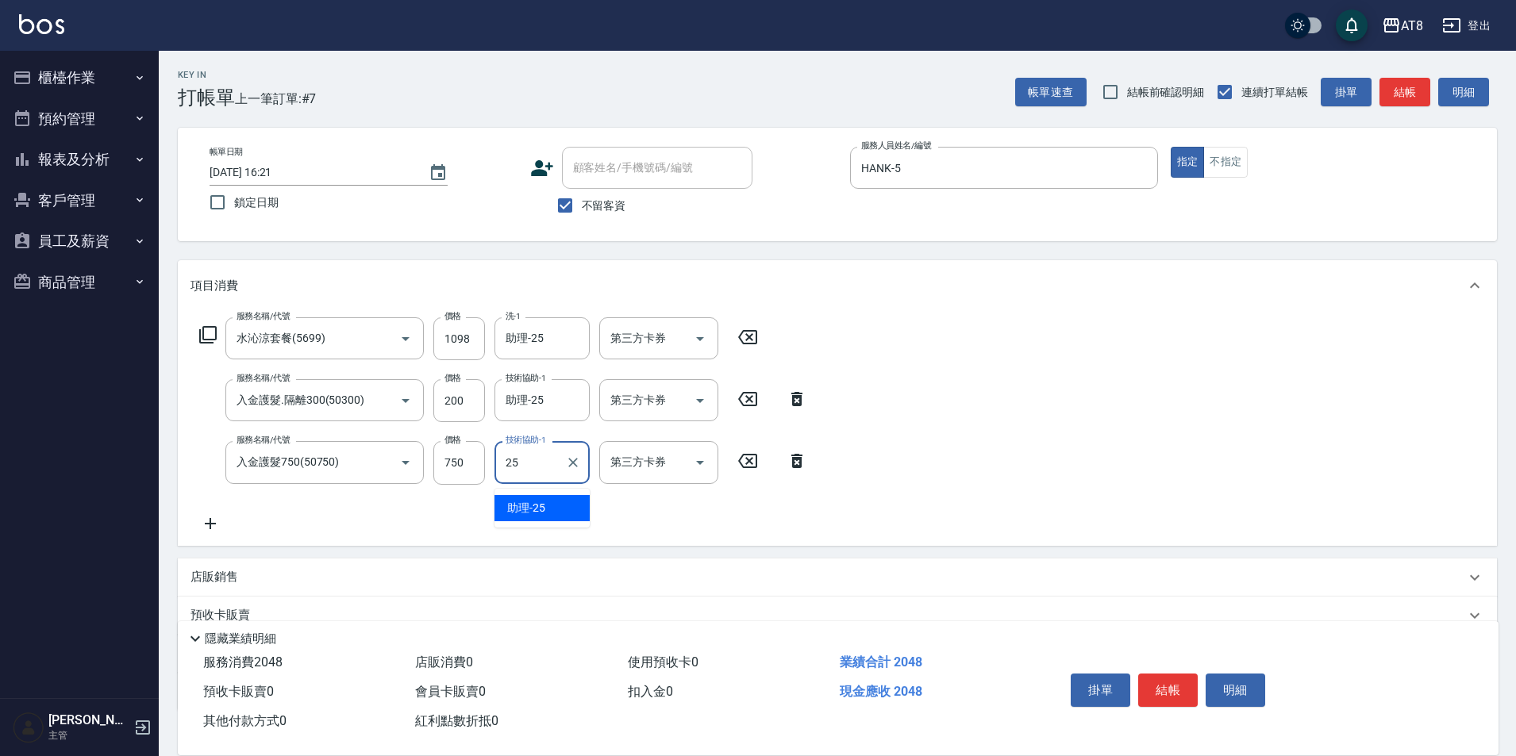
type input "助理-25"
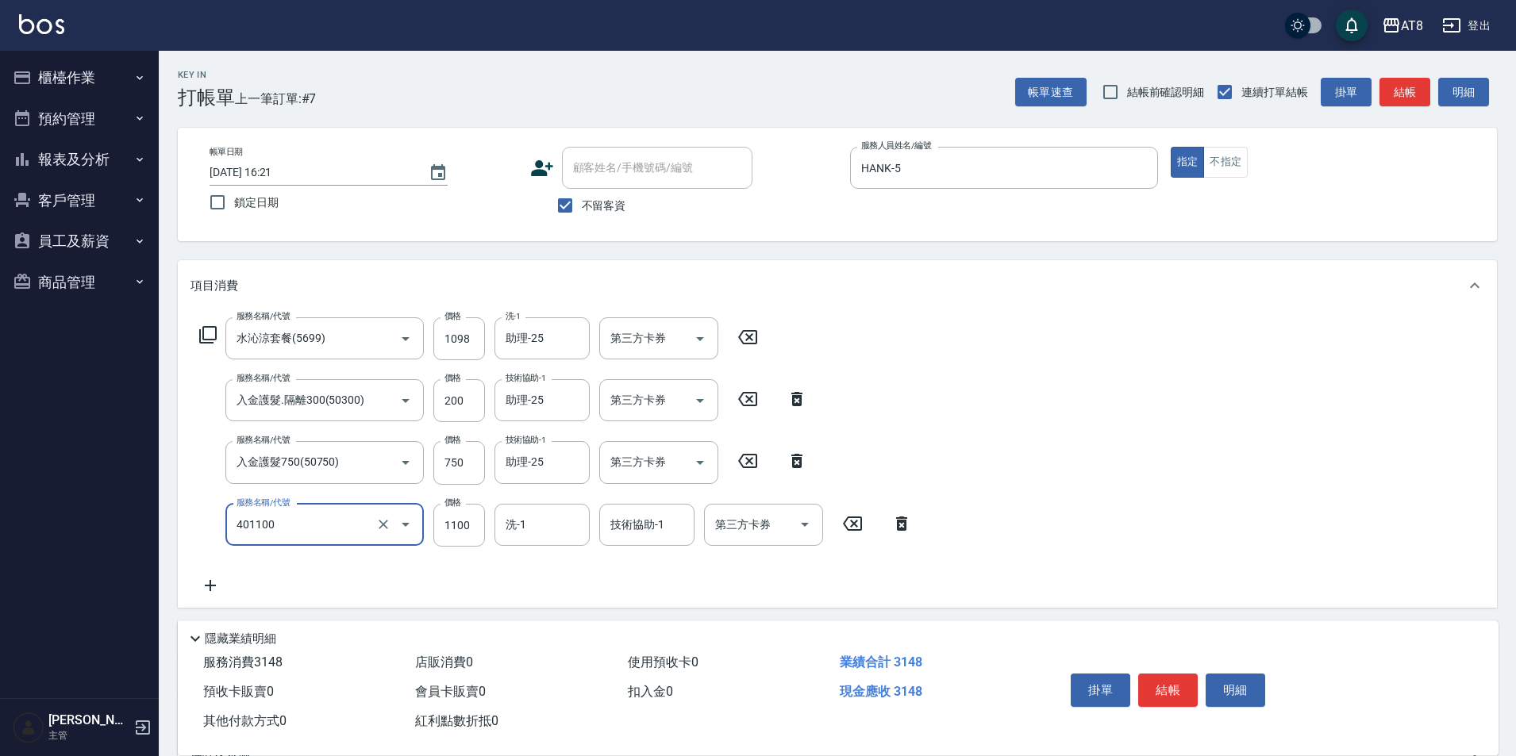
type input "入金染髮1100(401100)"
type input "1051"
type input "助理-25"
click at [508, 526] on input "洗-1" at bounding box center [541, 525] width 81 height 28
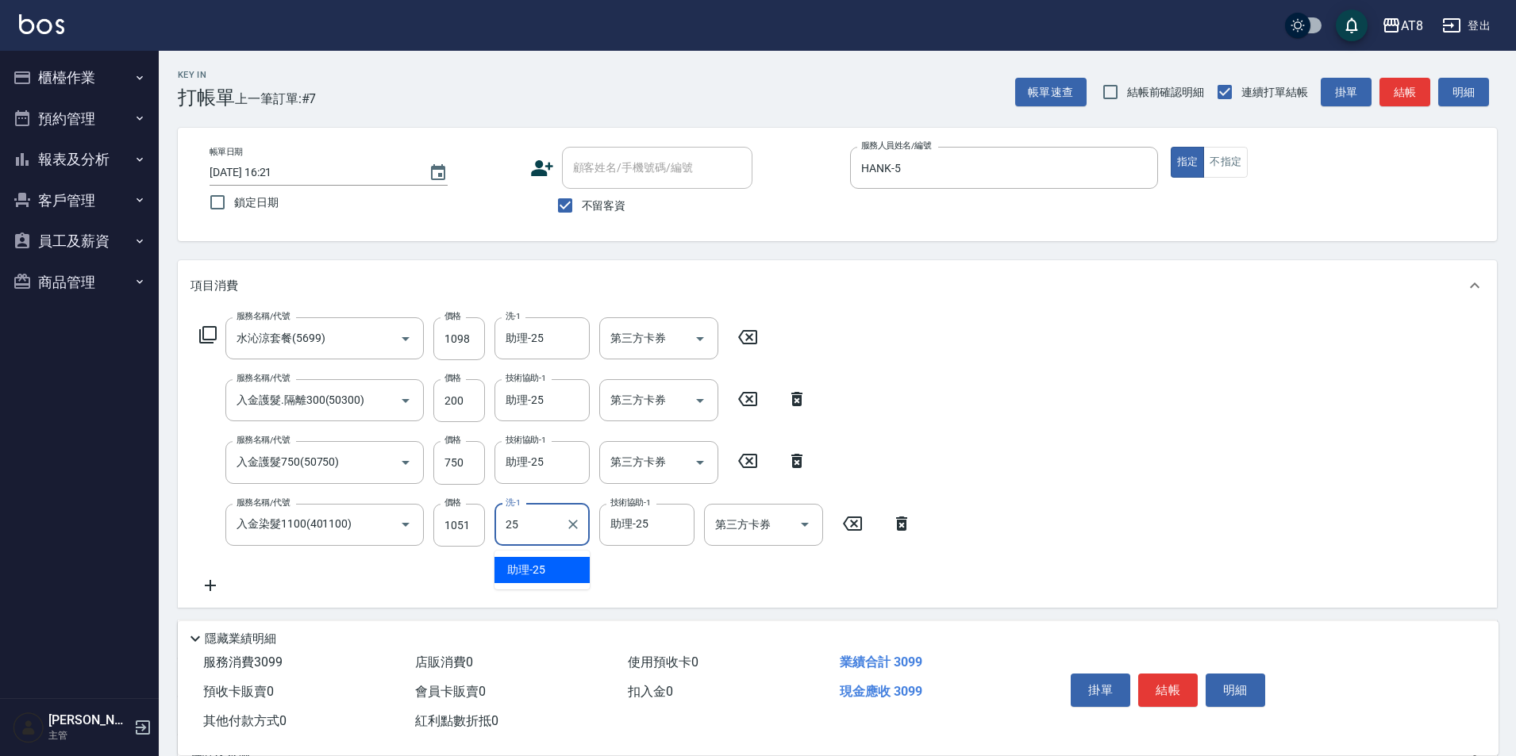
type input "助理-25"
click at [1187, 674] on button "結帳" at bounding box center [1168, 690] width 60 height 33
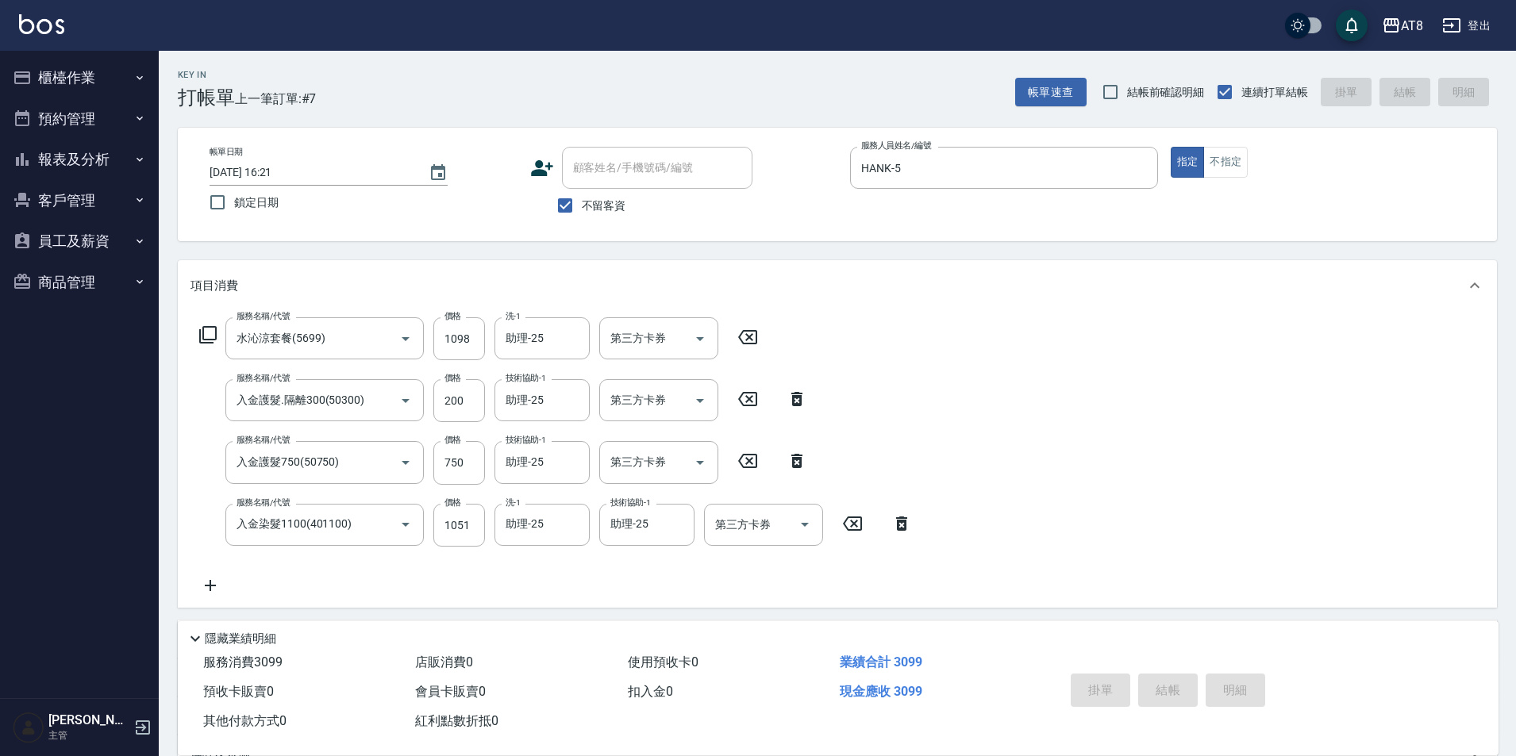
type input "[DATE] 16:22"
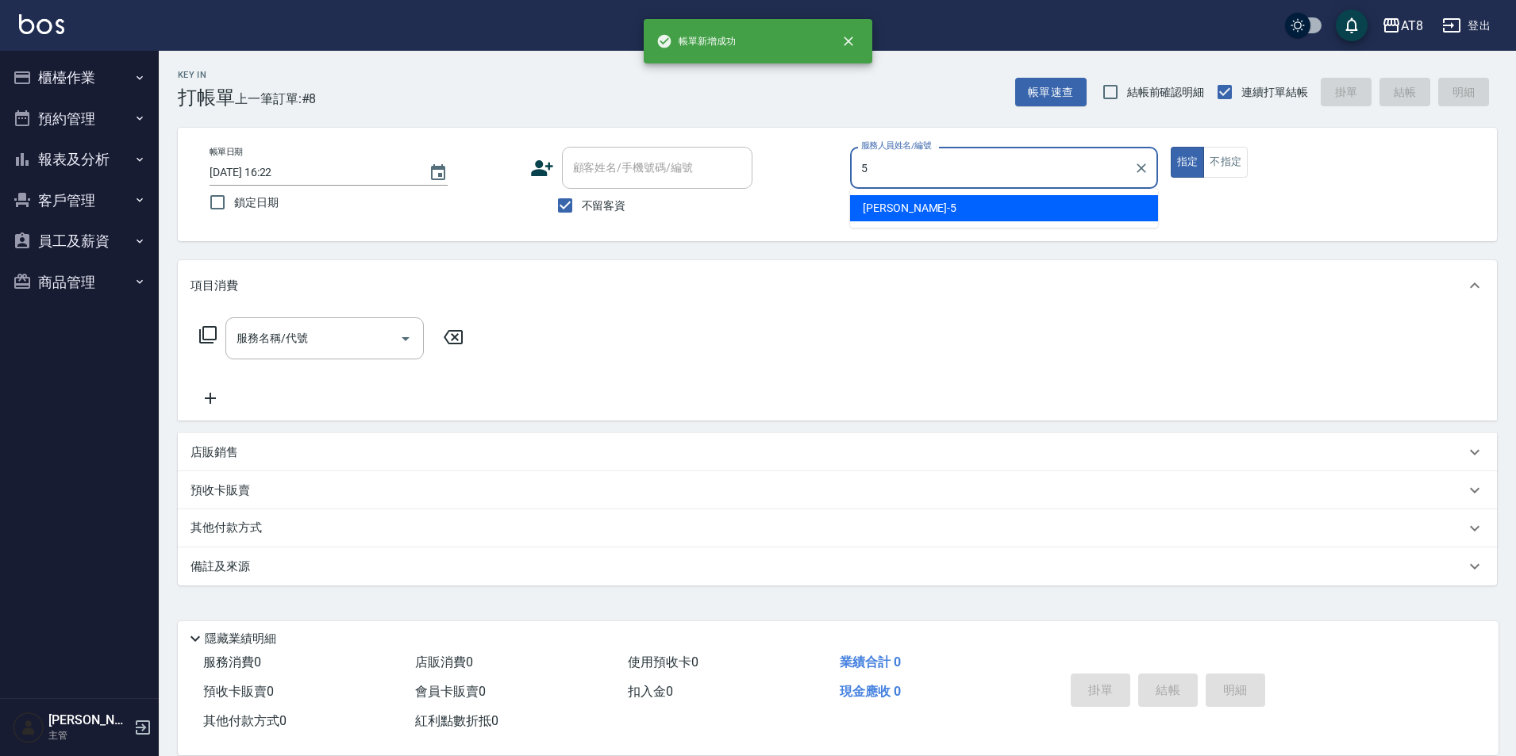
type input "HANK-5"
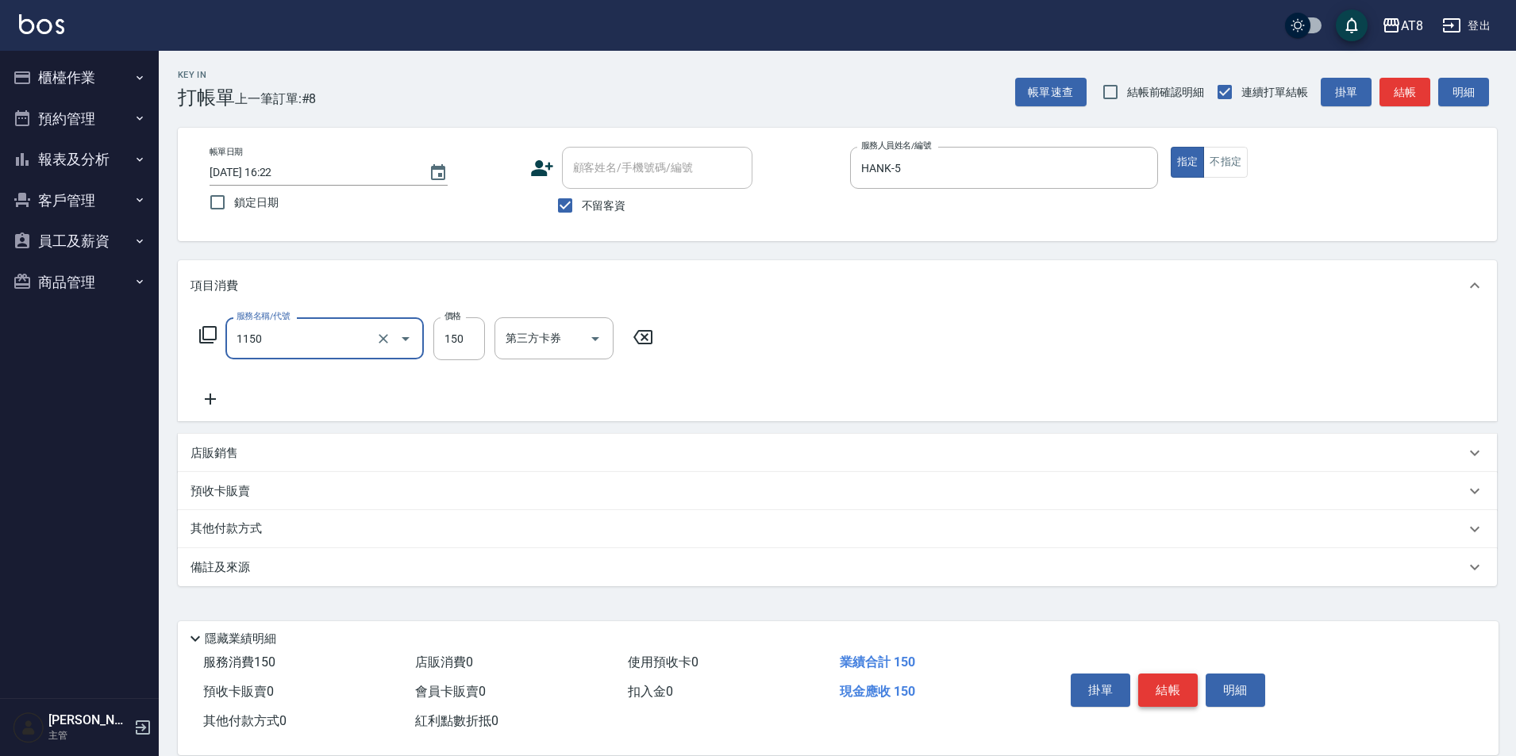
type input "洗髮(1150)"
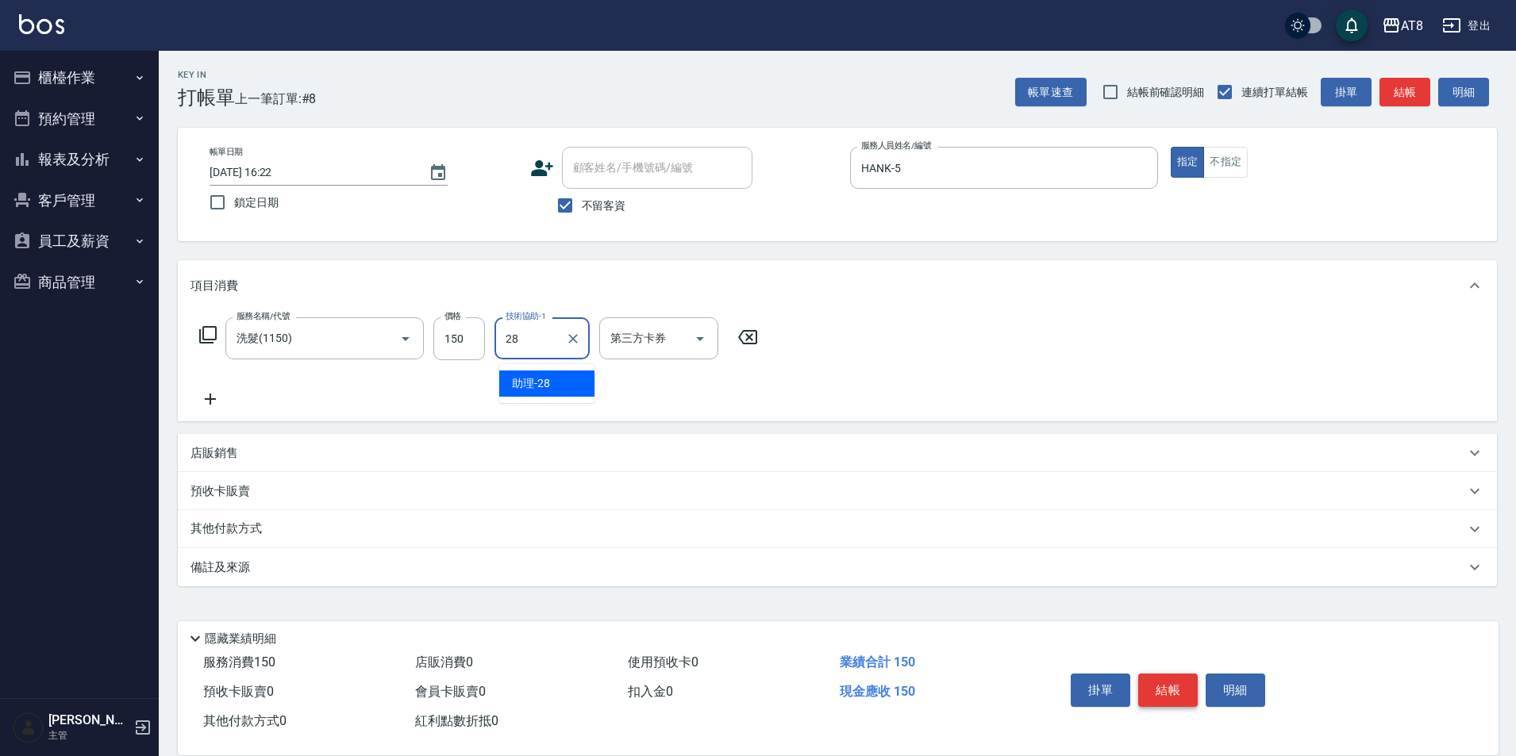
type input "助理-28"
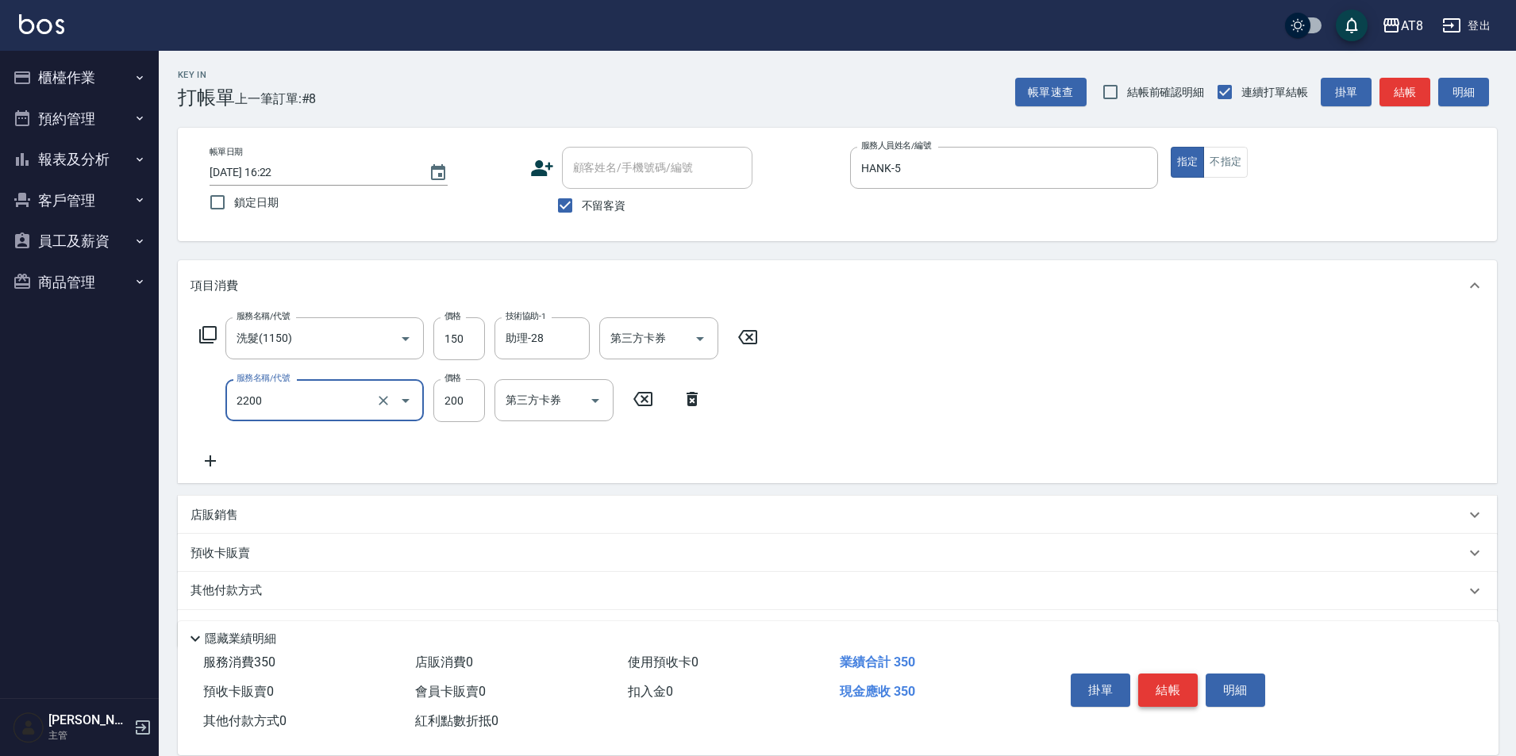
type input "剪髮(2200)"
click at [1187, 674] on button "結帳" at bounding box center [1168, 690] width 60 height 33
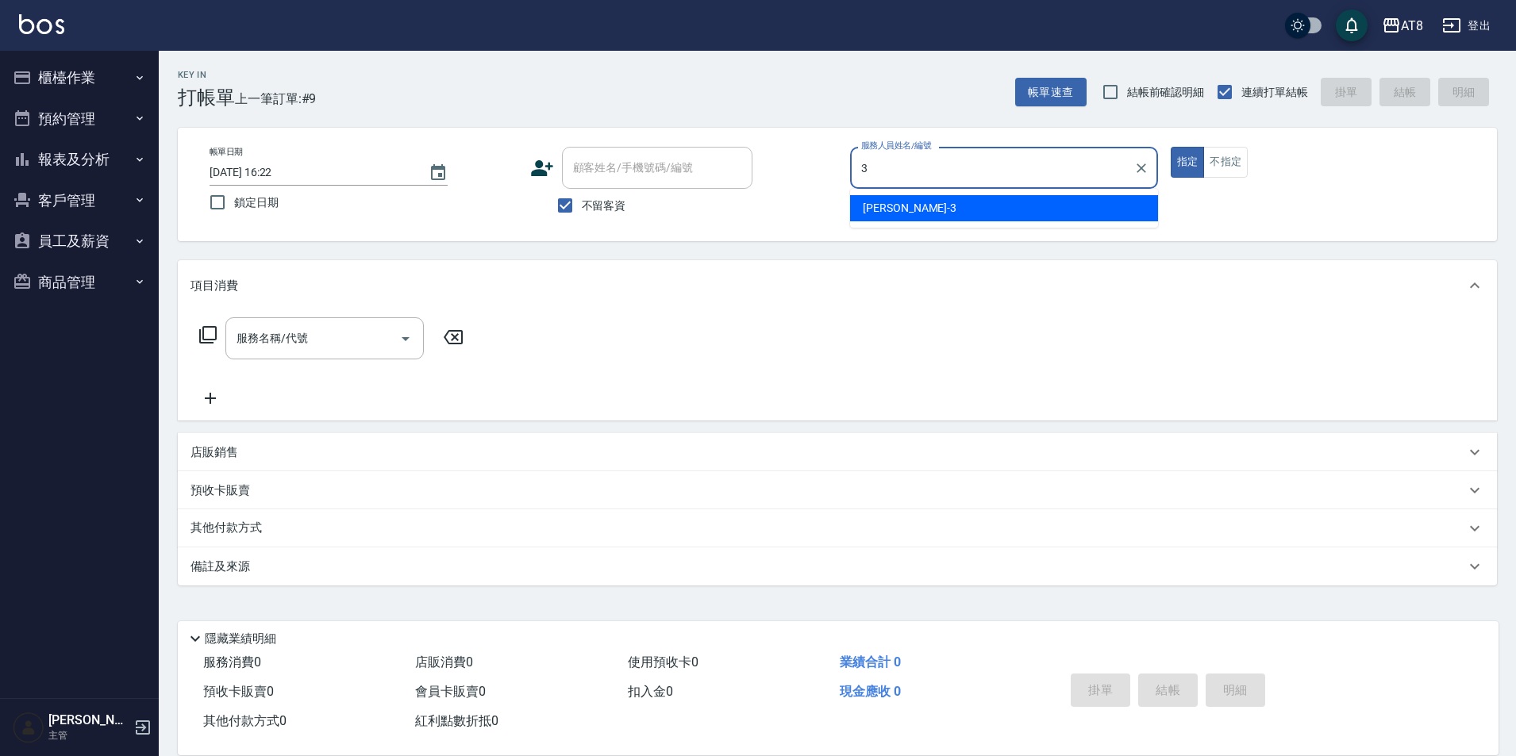
type input "[PERSON_NAME]-3"
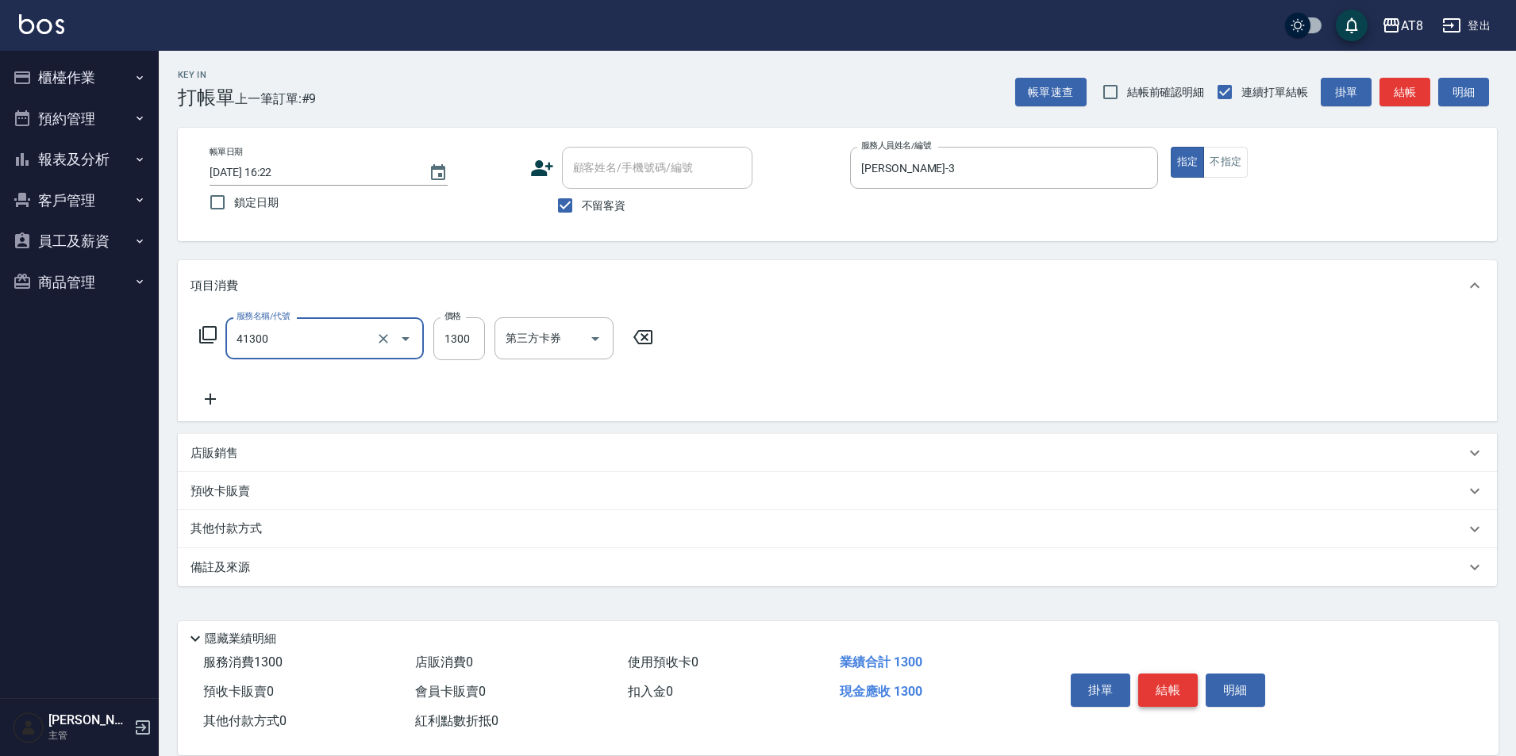
type input "染髮(41300)"
click at [1187, 674] on button "結帳" at bounding box center [1168, 690] width 60 height 33
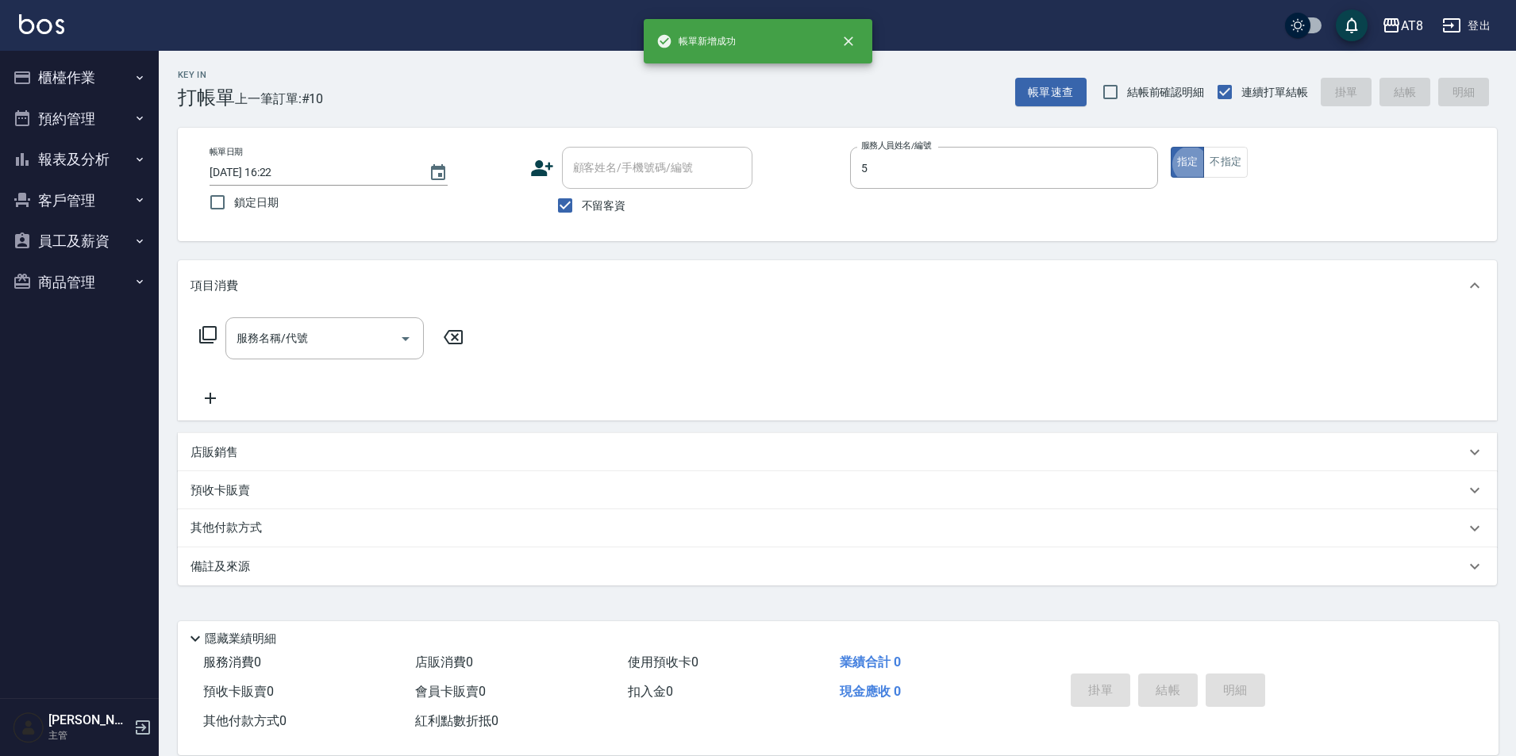
type input "HANK-5"
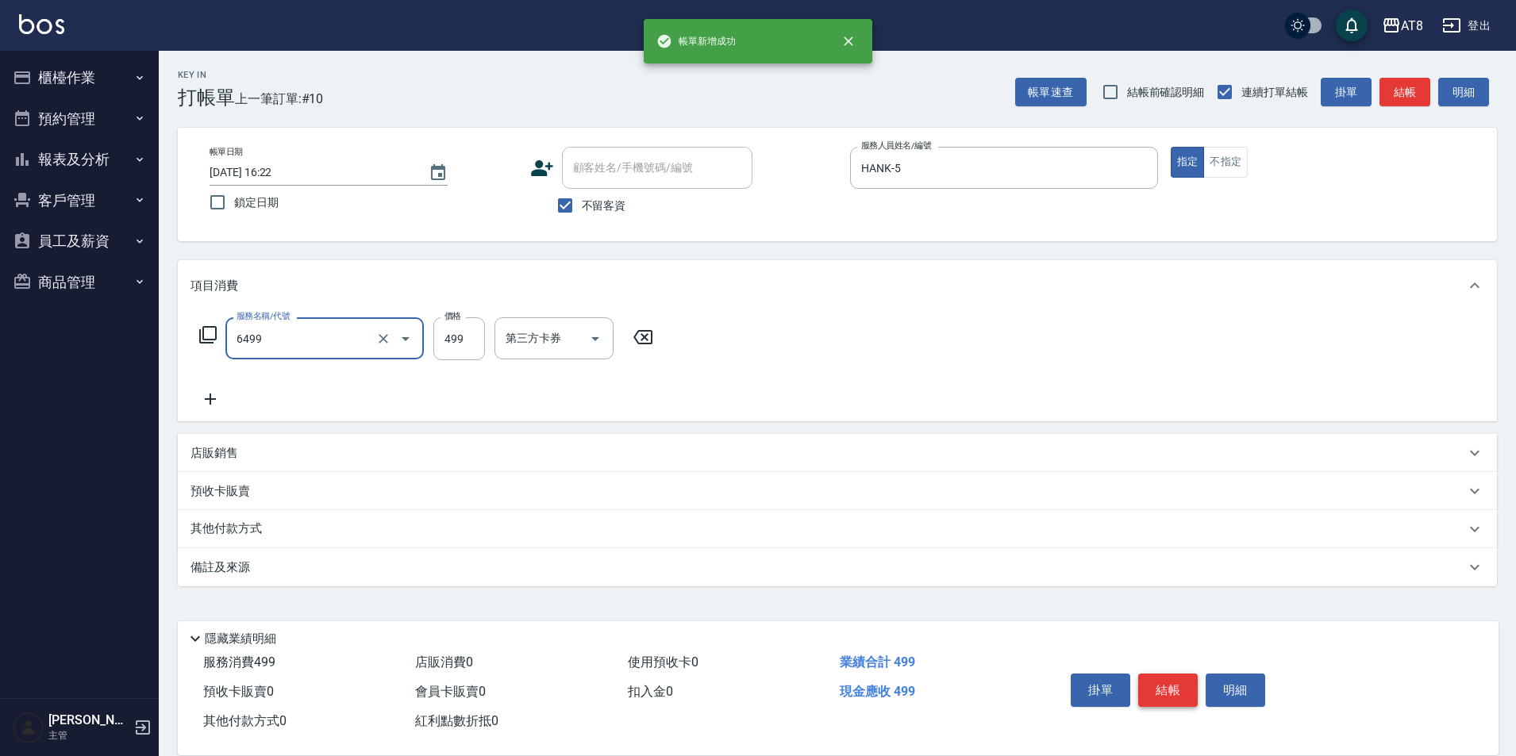
type input "SPA499(6499)"
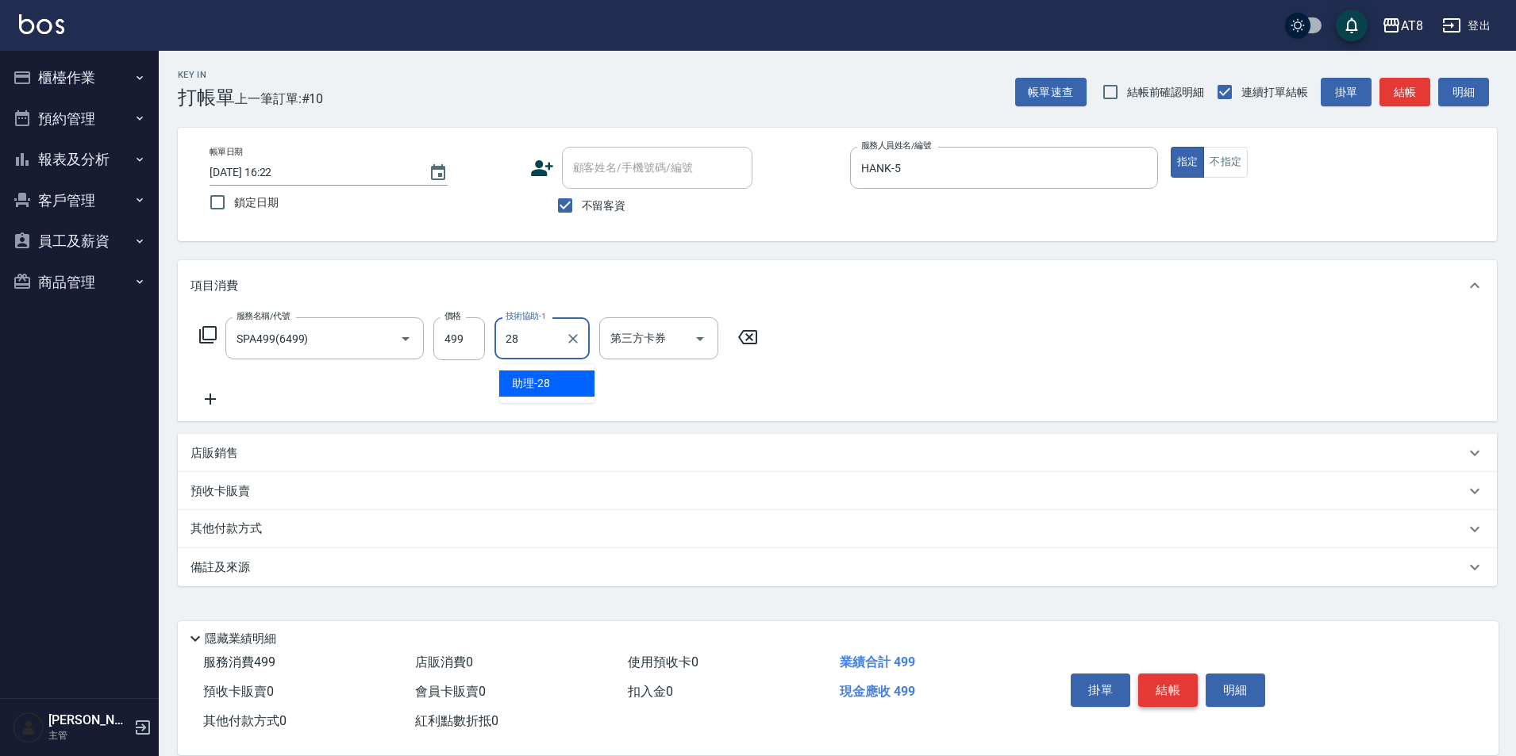
type input "助理-28"
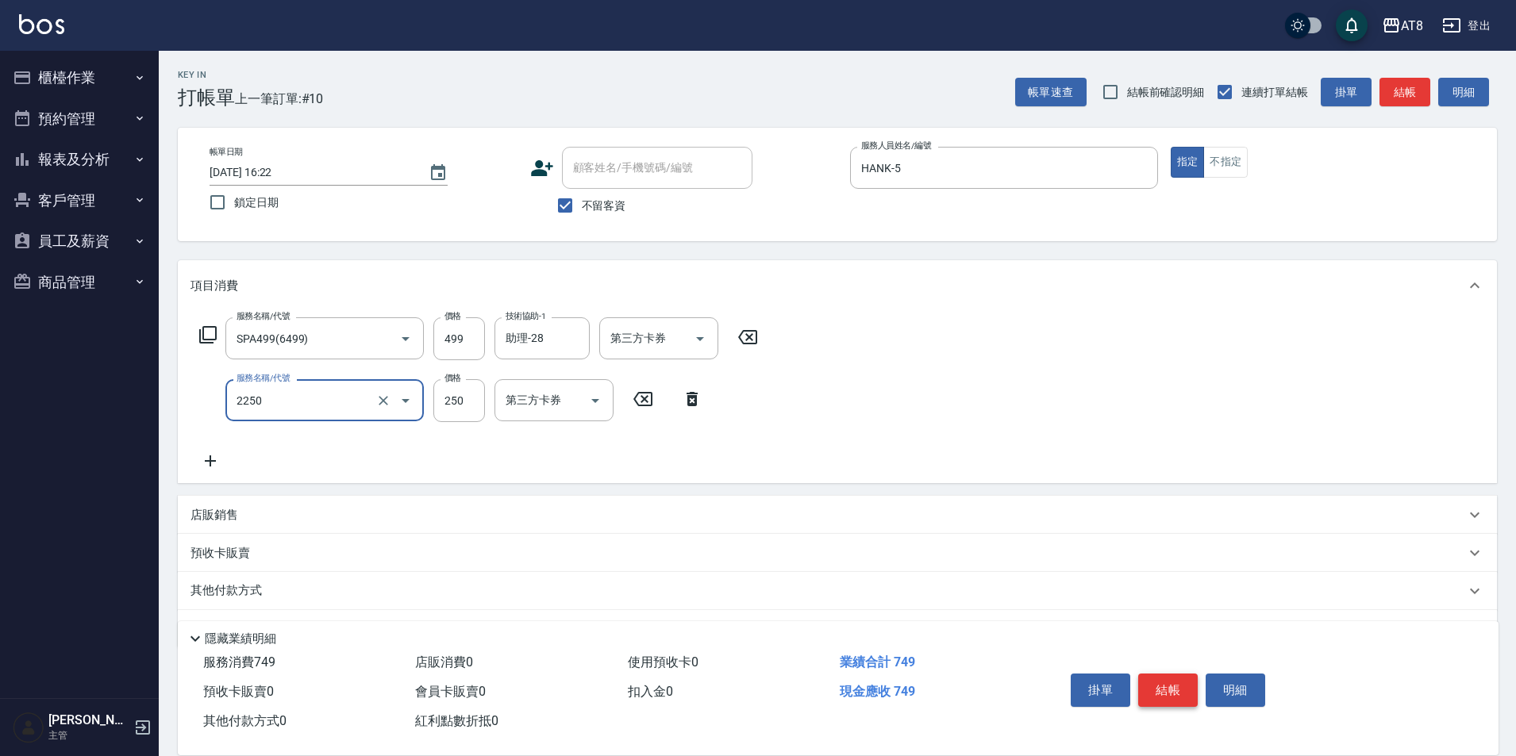
type input "剪髮(2250)"
click at [1187, 674] on button "結帳" at bounding box center [1168, 690] width 60 height 33
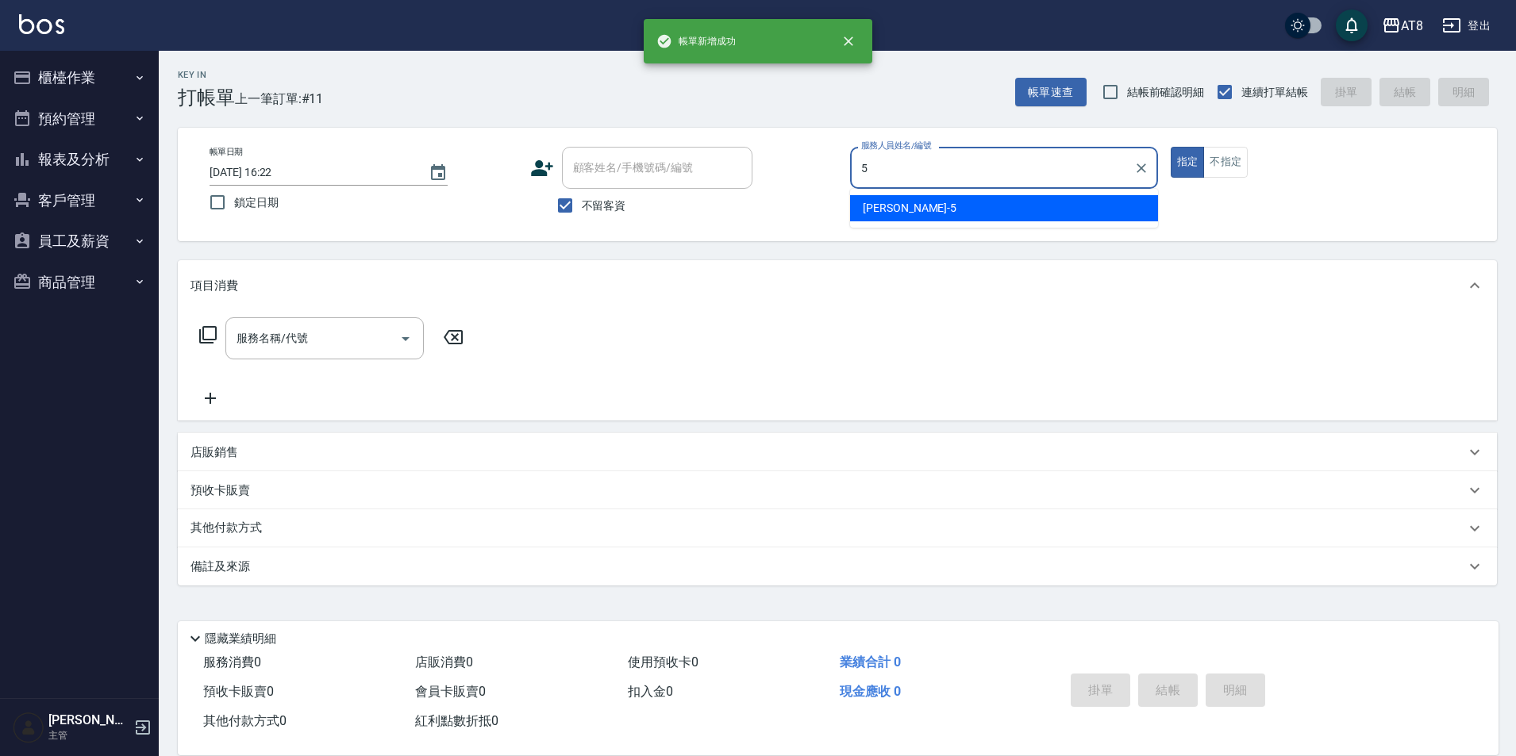
type input "HANK-5"
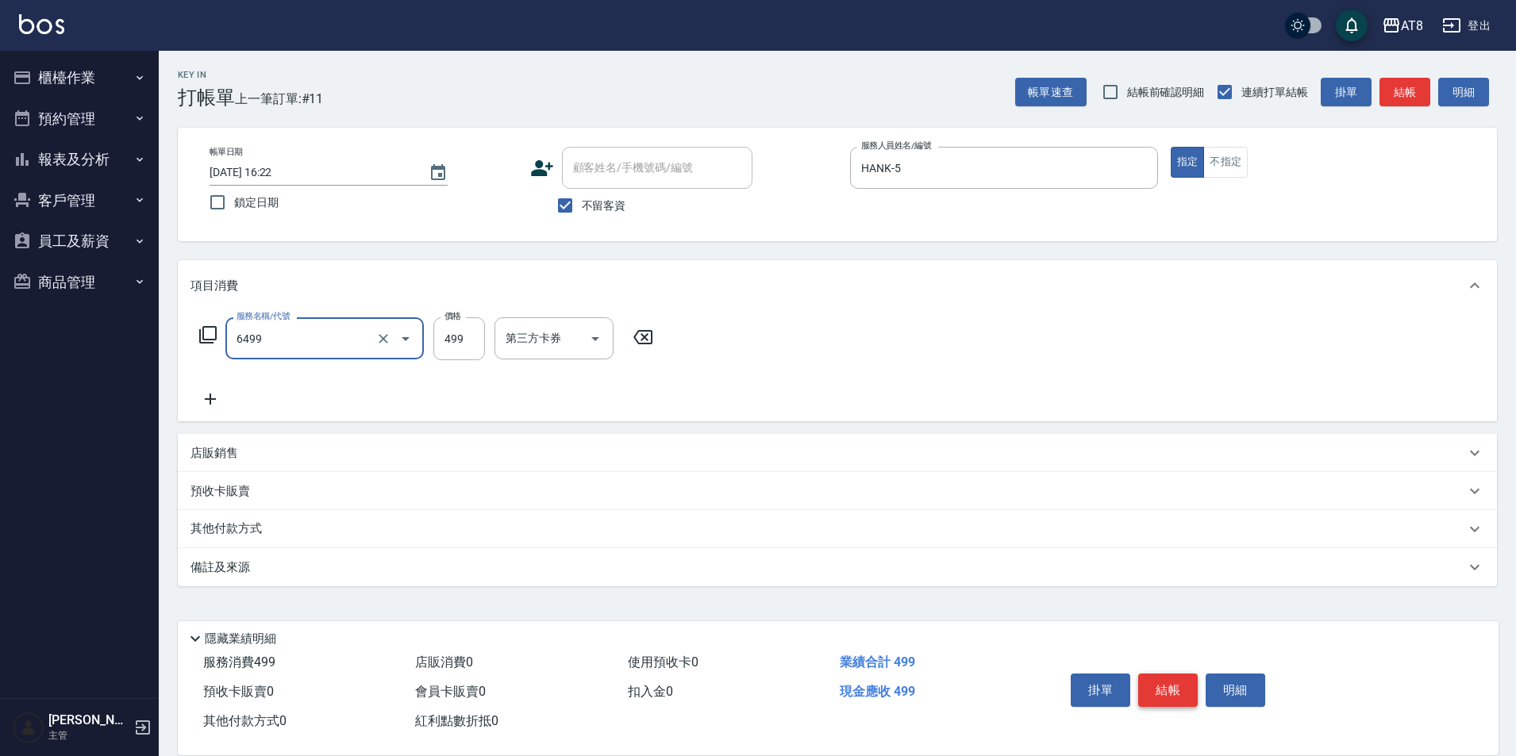
type input "SPA499(6499)"
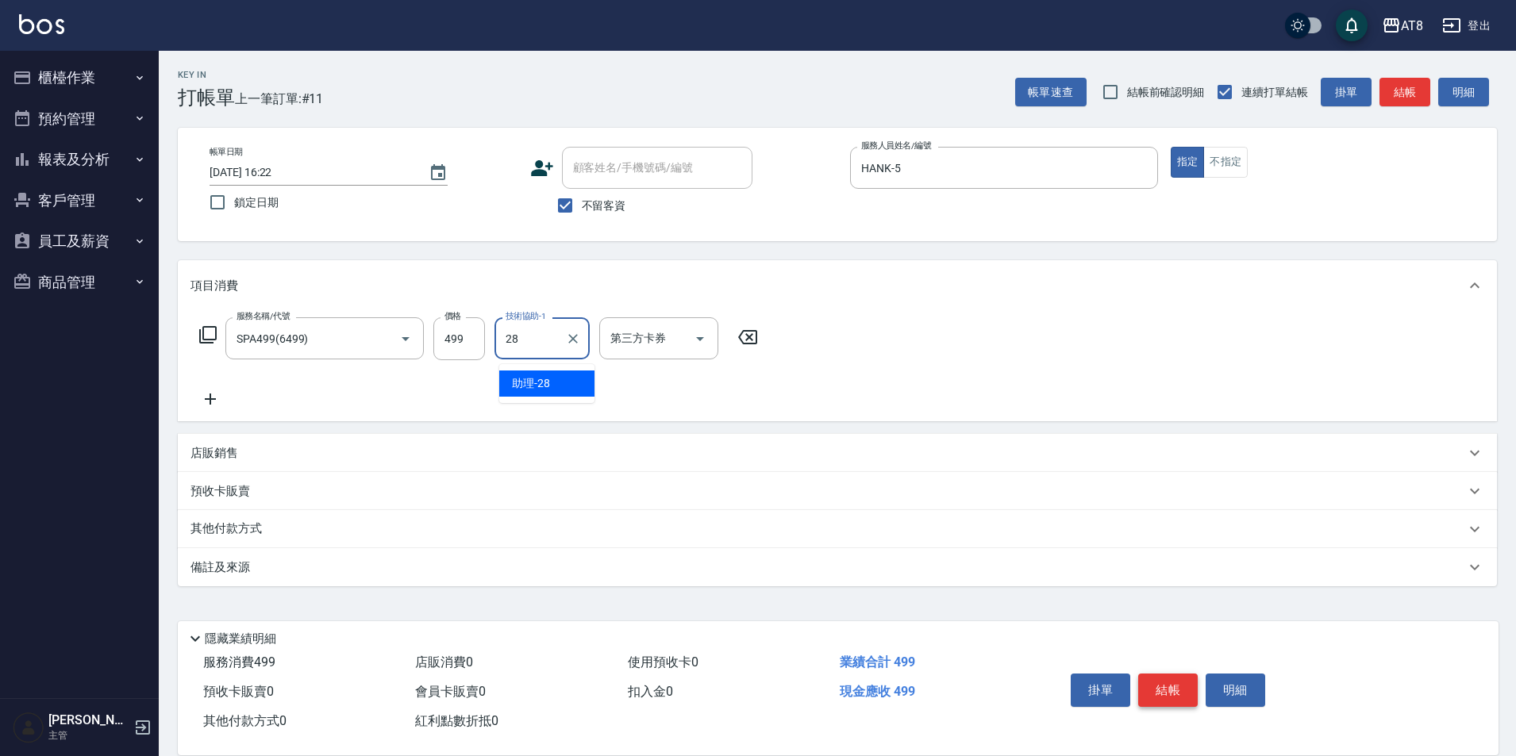
type input "助理-28"
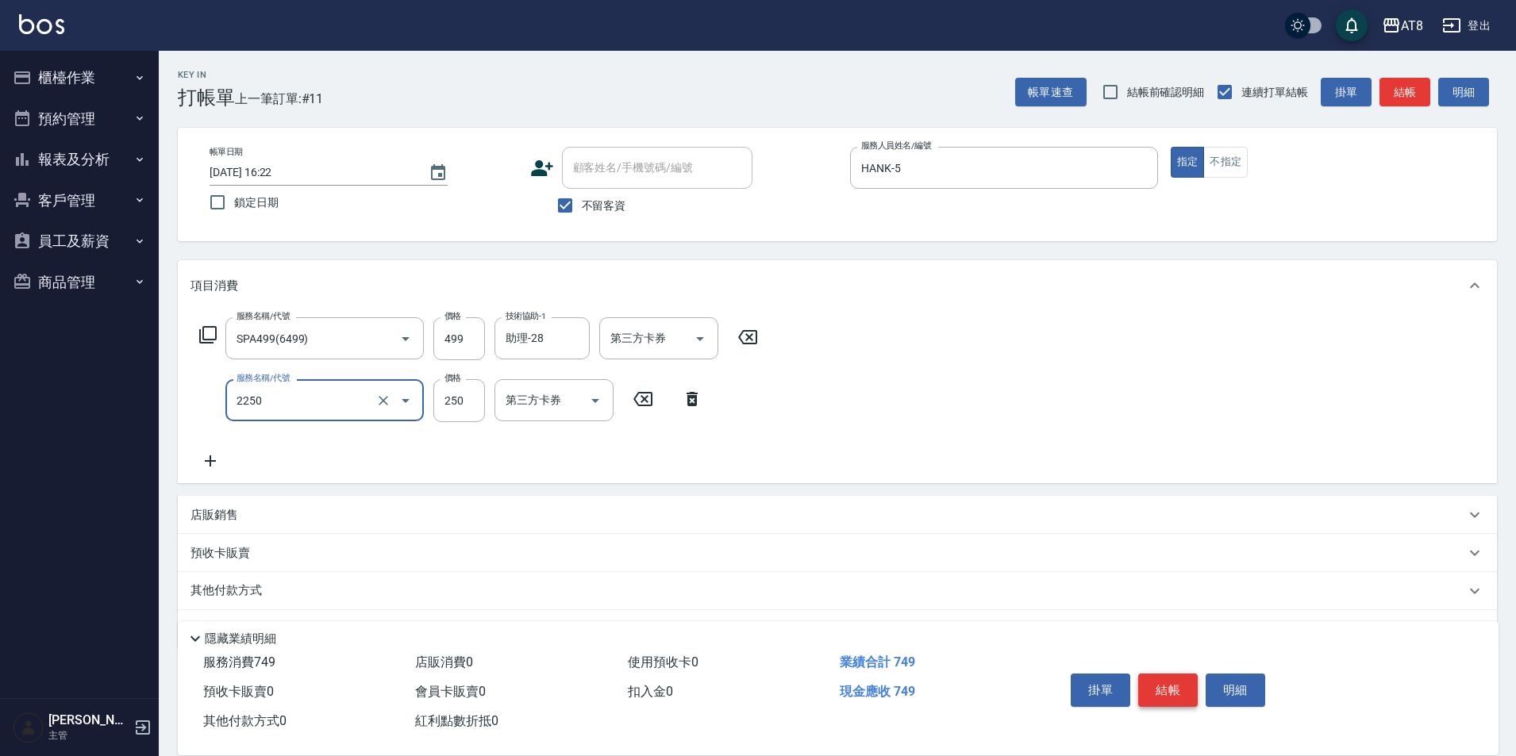
type input "剪髮(2250)"
click at [1187, 674] on button "結帳" at bounding box center [1168, 690] width 60 height 33
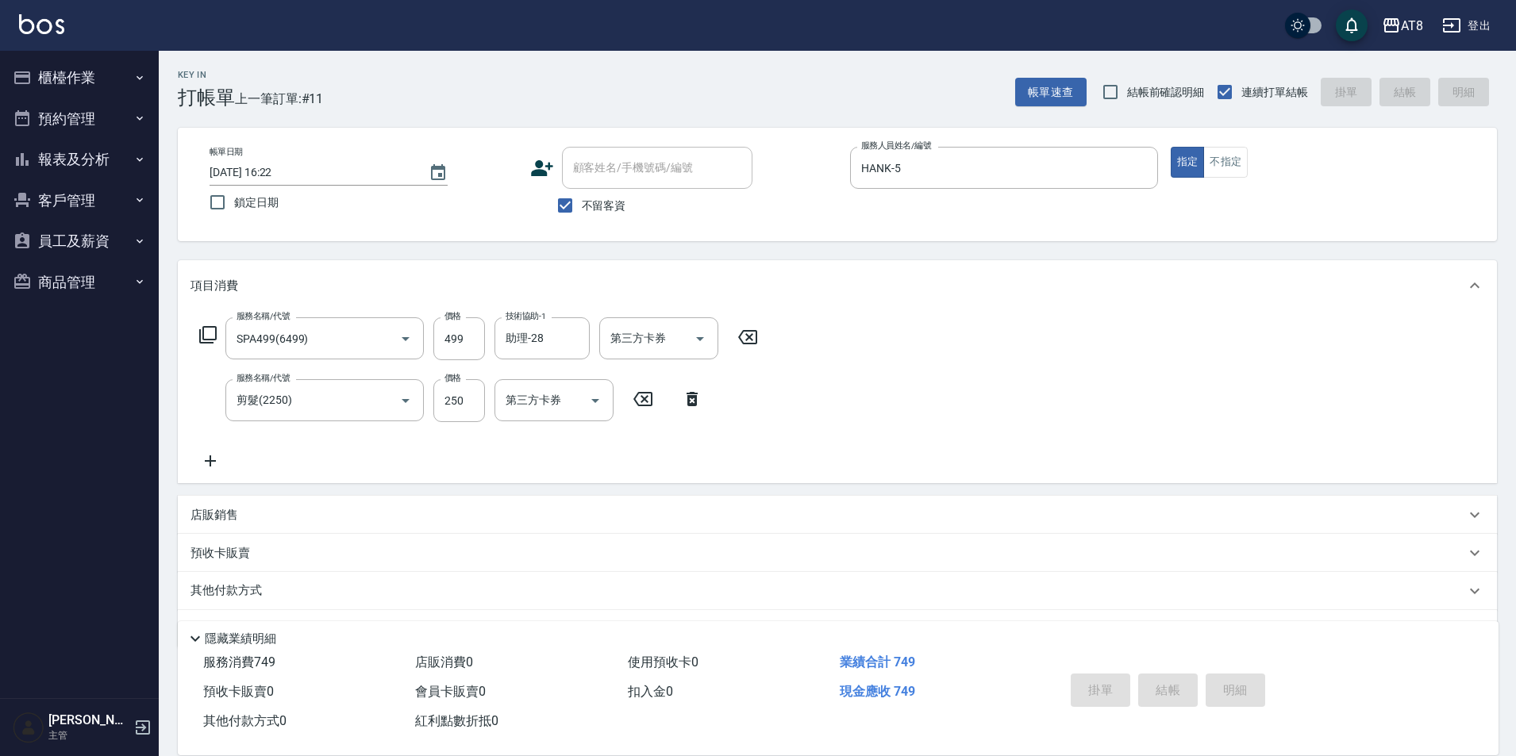
type input "[DATE] 16:23"
